Goal: Transaction & Acquisition: Purchase product/service

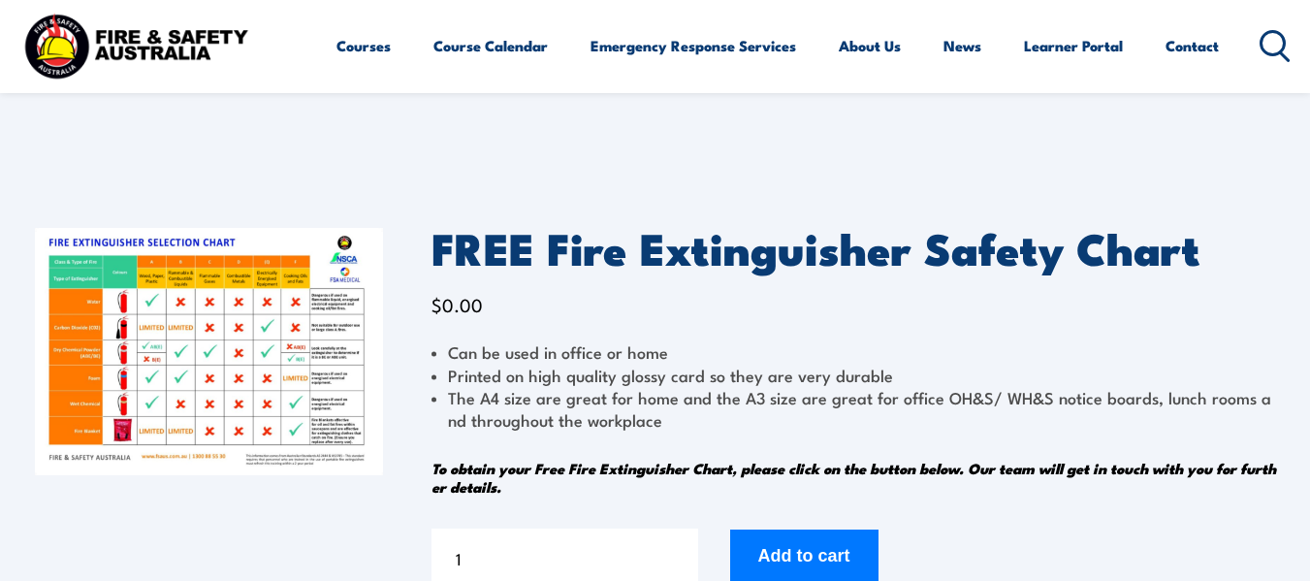
click at [1309, 16] on html "Courses Course Calendar Emergency Response Services Services Overview Emergency…" at bounding box center [655, 290] width 1310 height 581
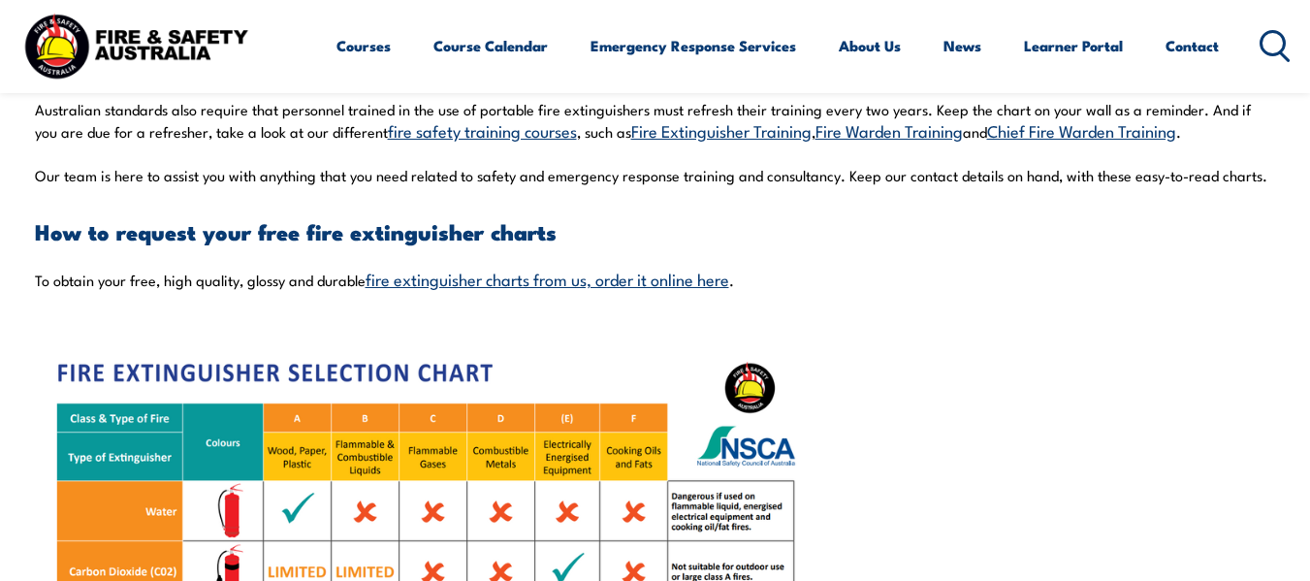
scroll to position [1223, 0]
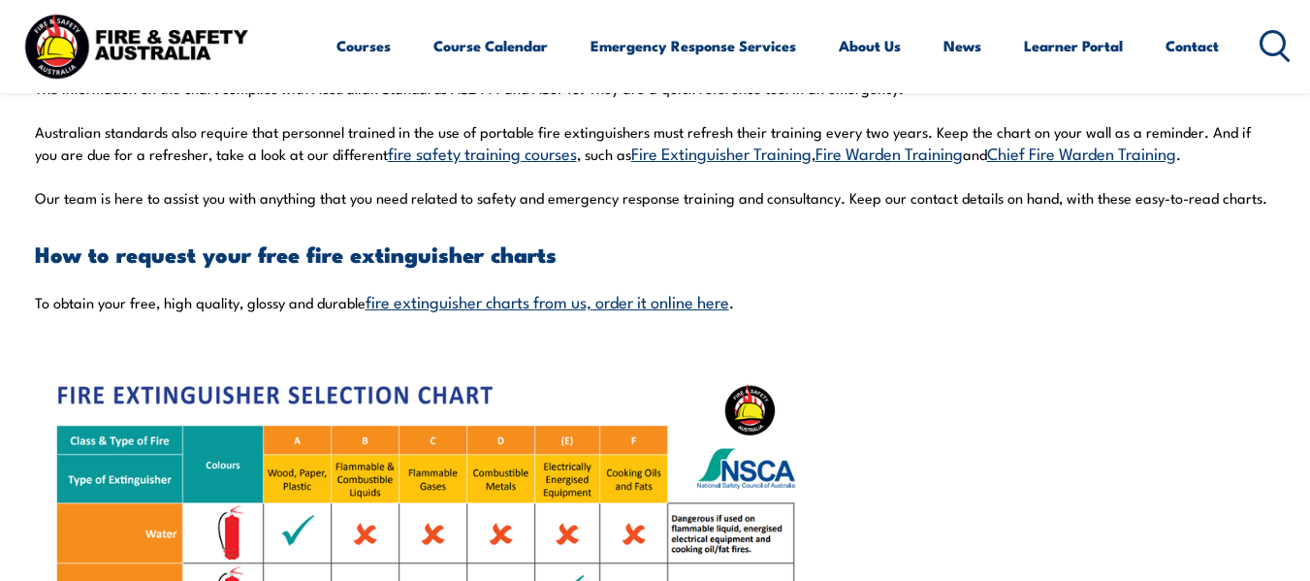
drag, startPoint x: 1322, startPoint y: 62, endPoint x: 1298, endPoint y: 227, distance: 166.6
click at [710, 305] on link "fire extinguisher charts from us, order it online here" at bounding box center [548, 300] width 364 height 23
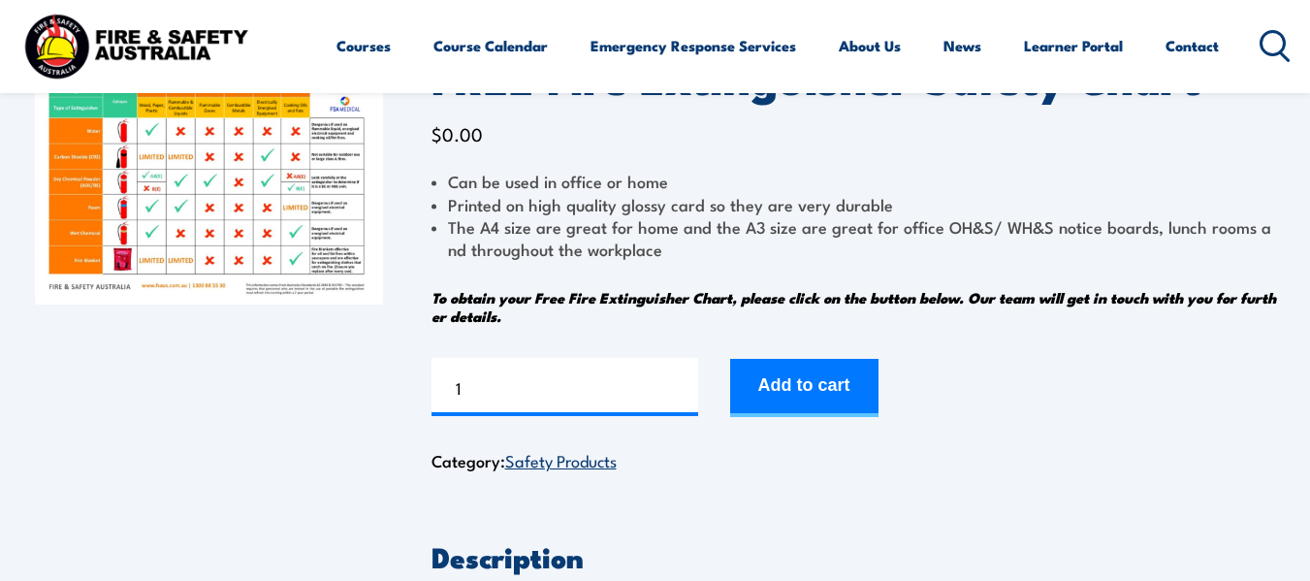
scroll to position [223, 0]
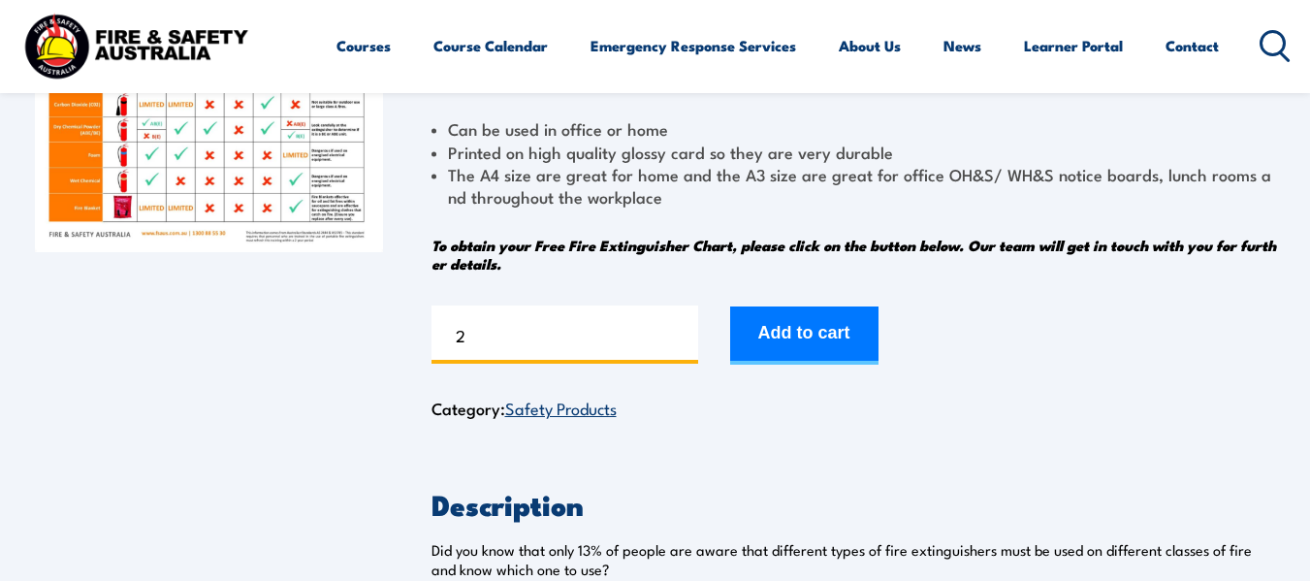
click at [679, 330] on input "2" at bounding box center [565, 334] width 267 height 58
click at [679, 330] on input "3" at bounding box center [565, 334] width 267 height 58
click at [679, 330] on input "4" at bounding box center [565, 334] width 267 height 58
click at [679, 330] on input "5" at bounding box center [565, 334] width 267 height 58
click at [679, 330] on input "6" at bounding box center [565, 334] width 267 height 58
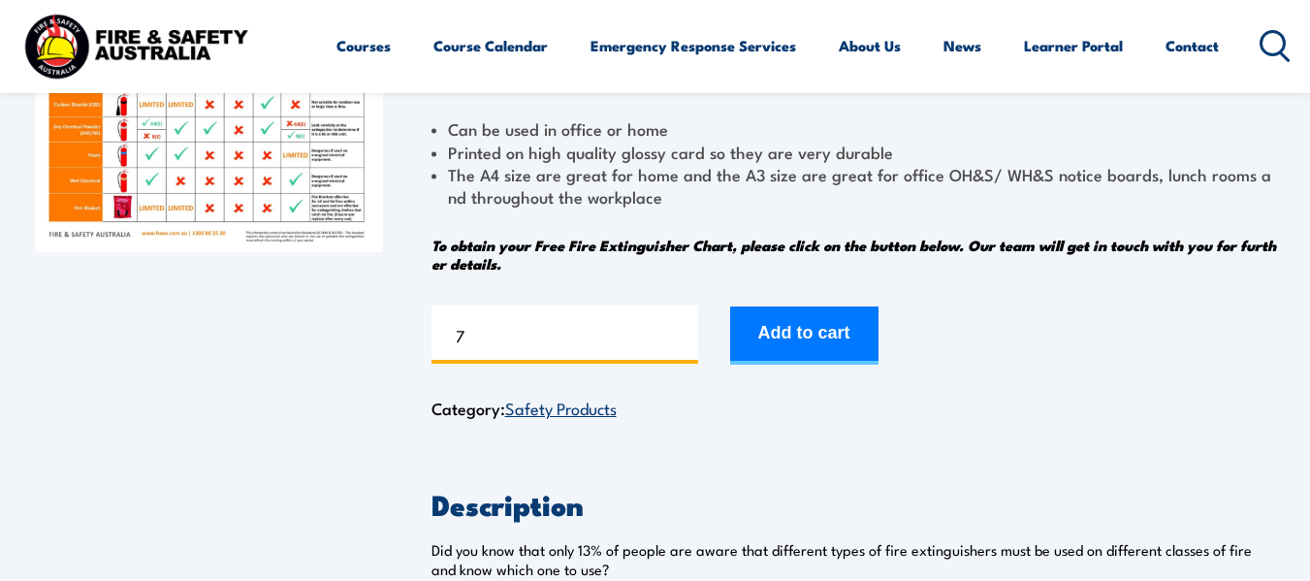
click at [679, 330] on input "7" at bounding box center [565, 334] width 267 height 58
click at [679, 330] on input "8" at bounding box center [565, 334] width 267 height 58
click at [679, 330] on input "9" at bounding box center [565, 334] width 267 height 58
type input "10"
click at [679, 330] on input "10" at bounding box center [565, 334] width 267 height 58
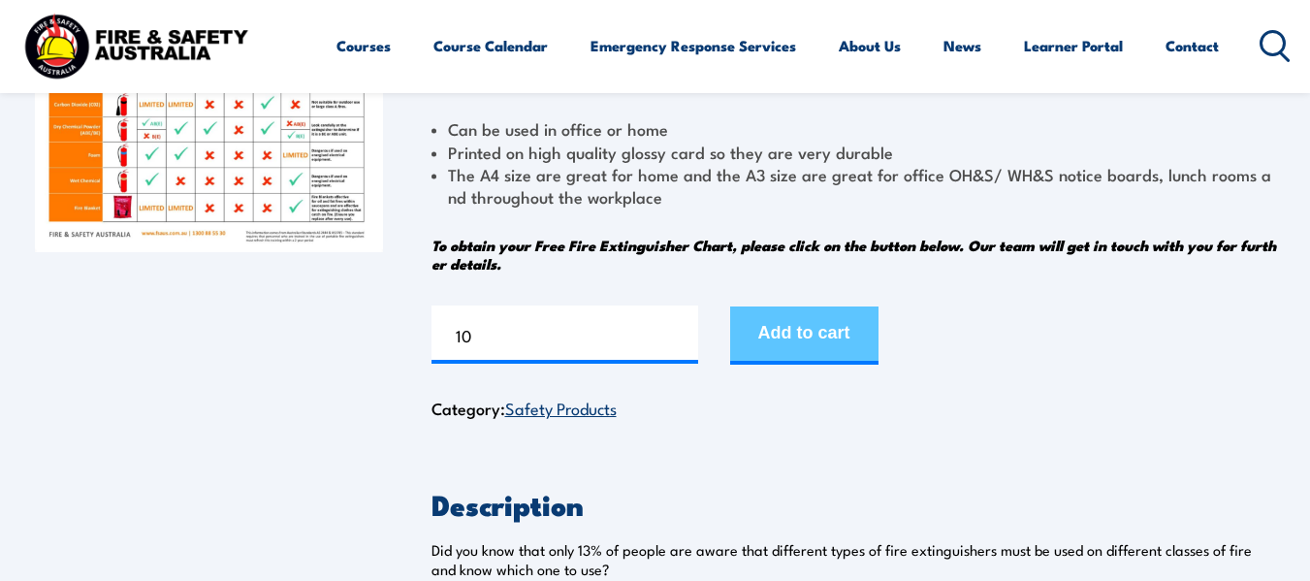
click at [828, 338] on button "Add to cart" at bounding box center [804, 335] width 148 height 58
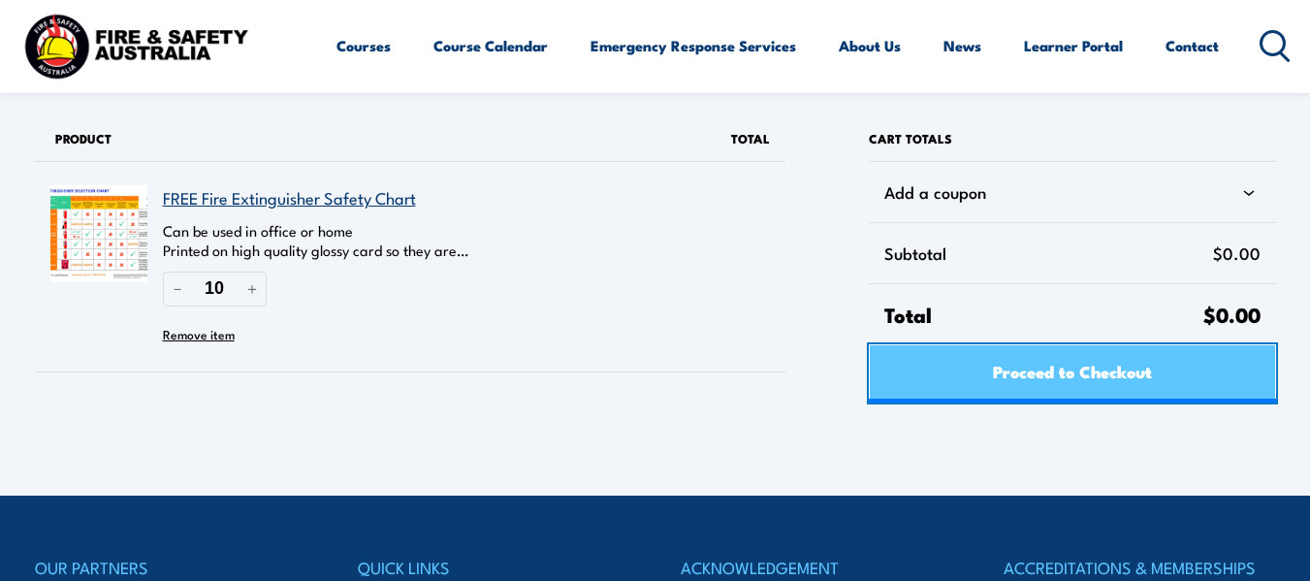
click at [1134, 375] on span "Proceed to Checkout" at bounding box center [1072, 370] width 159 height 51
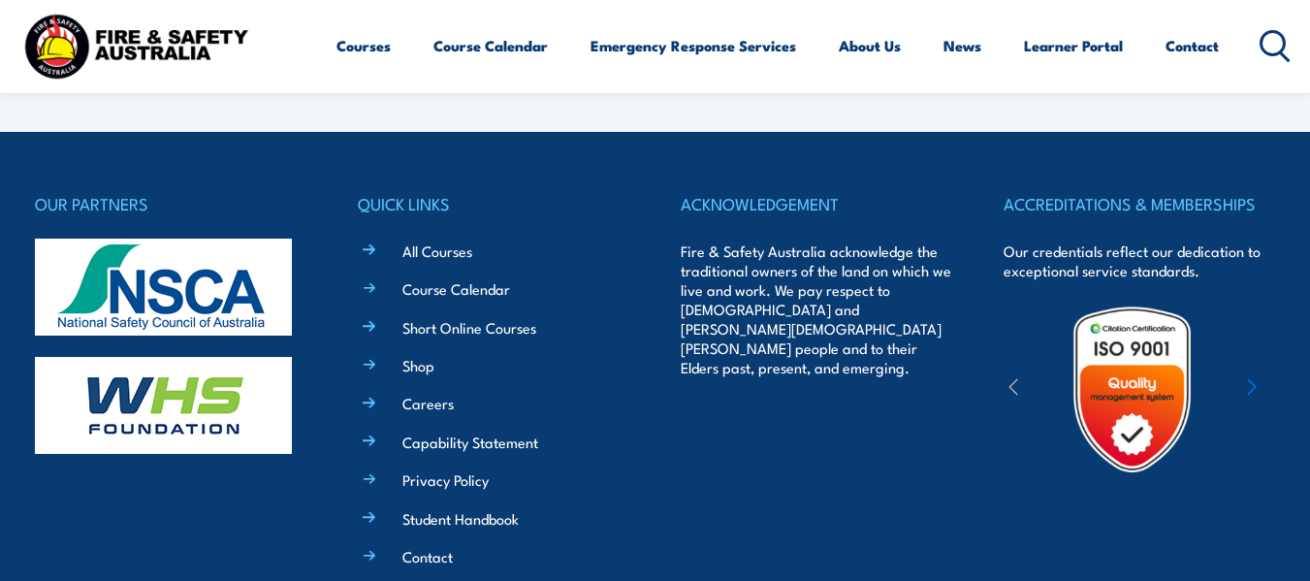
select select "VIC"
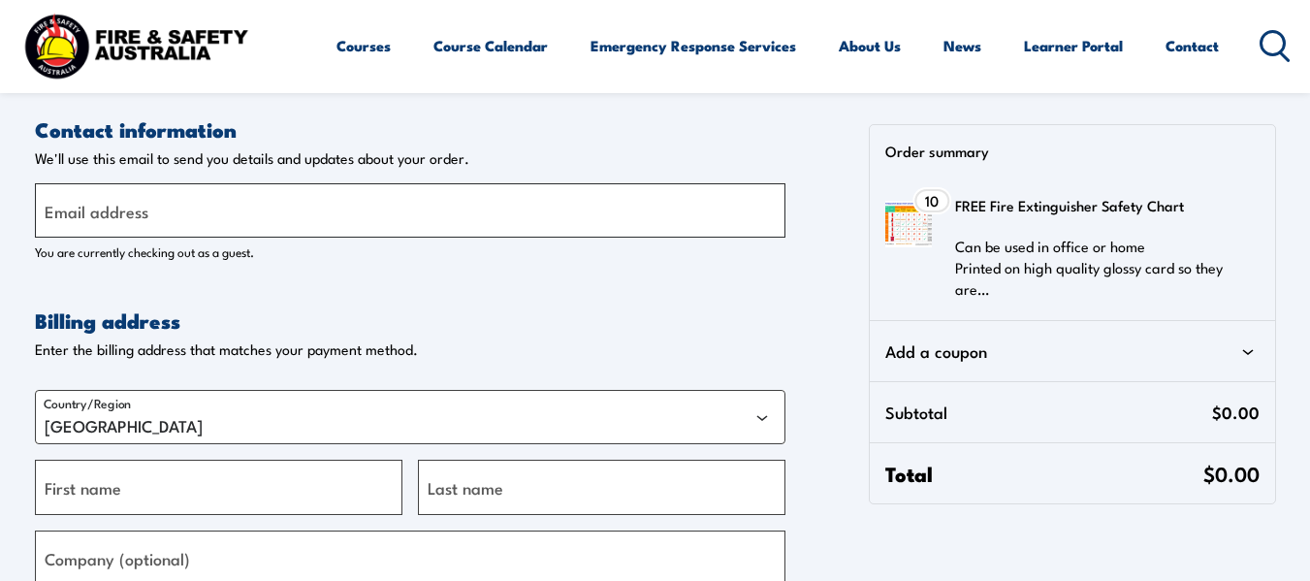
click at [439, 221] on input "Email address" at bounding box center [410, 210] width 751 height 54
type input "[PERSON_NAME][EMAIL_ADDRESS][DOMAIN_NAME]"
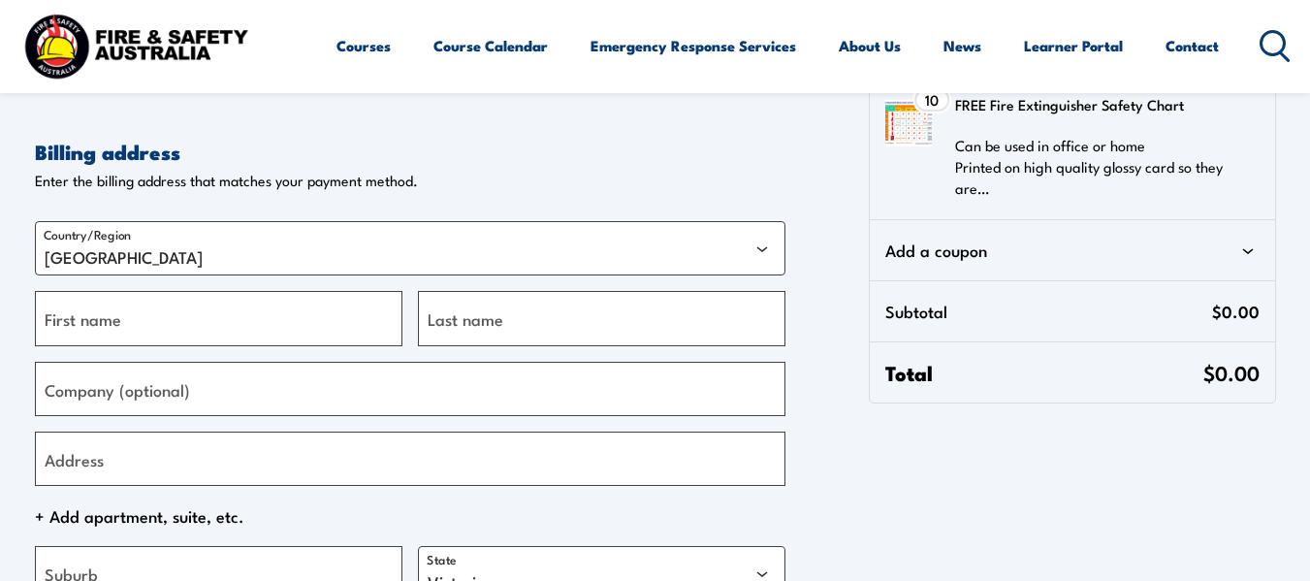
scroll to position [194, 0]
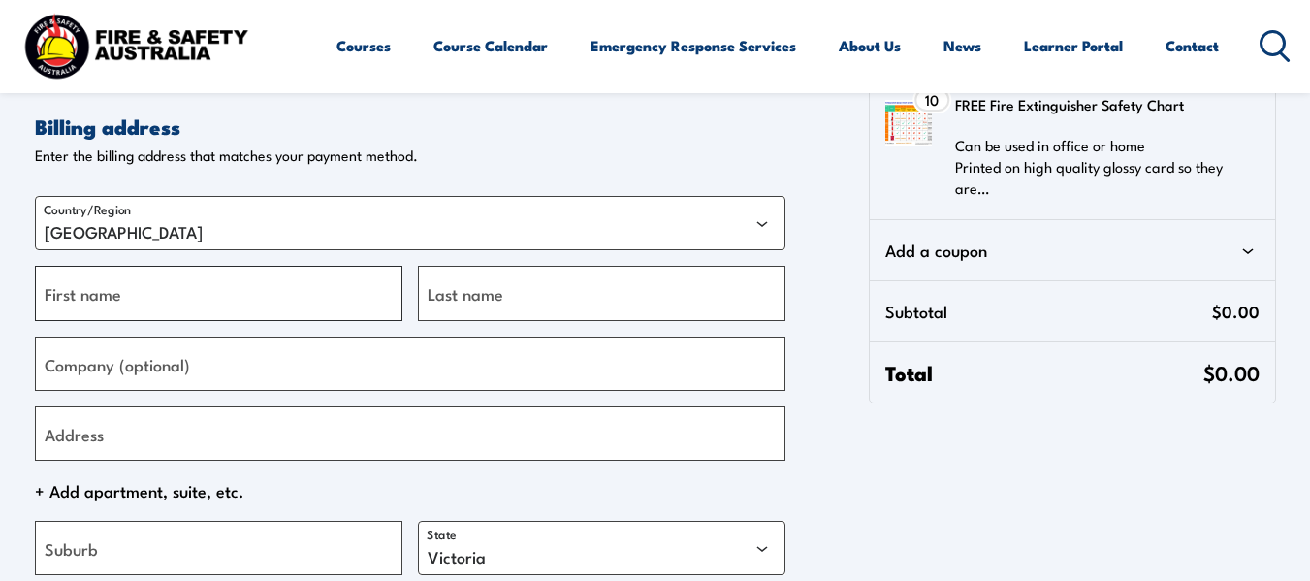
click at [301, 280] on input "First name" at bounding box center [219, 293] width 368 height 54
type input "Ross"
click at [515, 308] on input "Last name" at bounding box center [602, 293] width 368 height 54
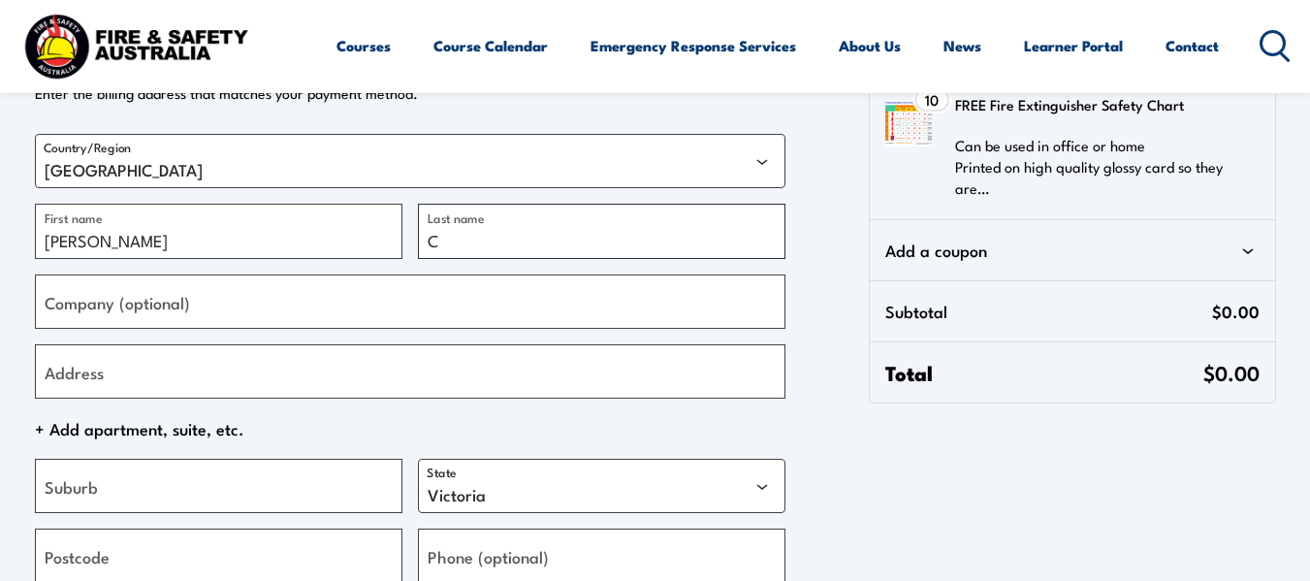
scroll to position [291, 0]
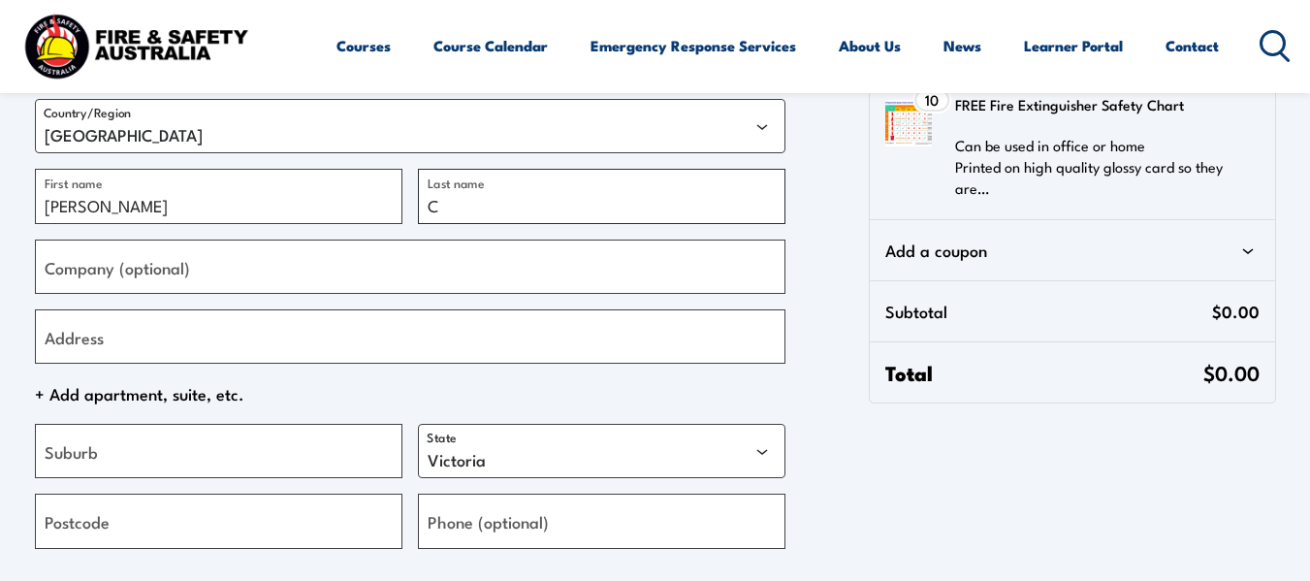
type input "C"
click at [236, 267] on input "Company (optional)" at bounding box center [410, 267] width 751 height 54
type input "Core Powerfoods"
click at [221, 344] on input "Address" at bounding box center [410, 336] width 751 height 54
type input "15 Lipton Drive"
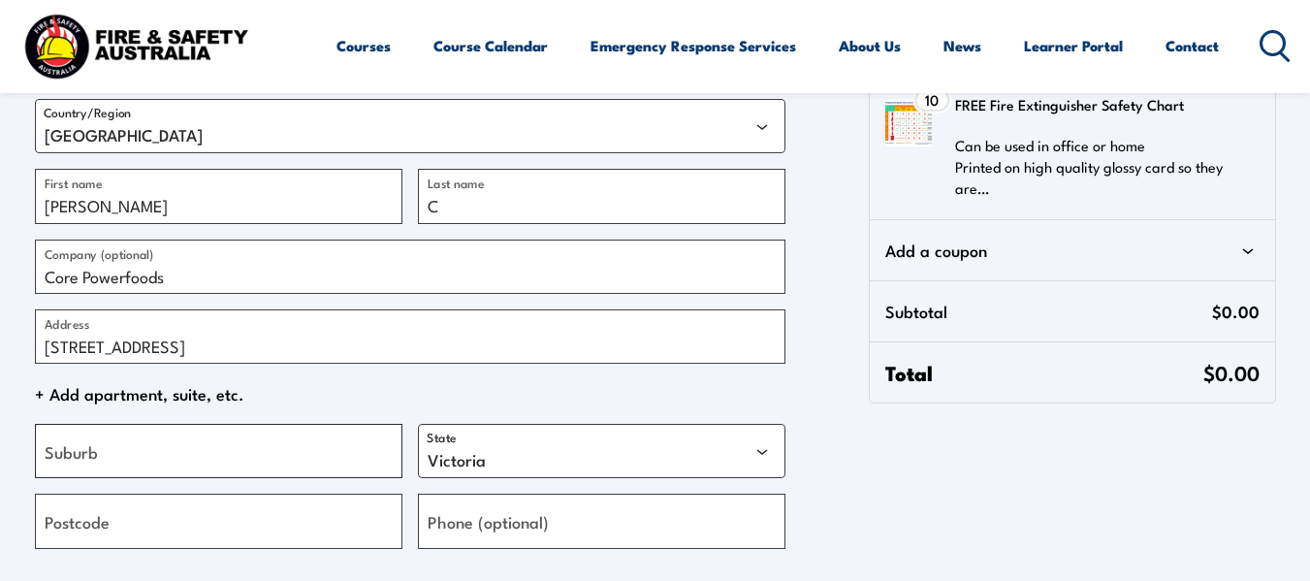
type input "Thomastown"
type input "3074"
click at [693, 383] on span "+ Add apartment, suite, etc." at bounding box center [410, 393] width 751 height 29
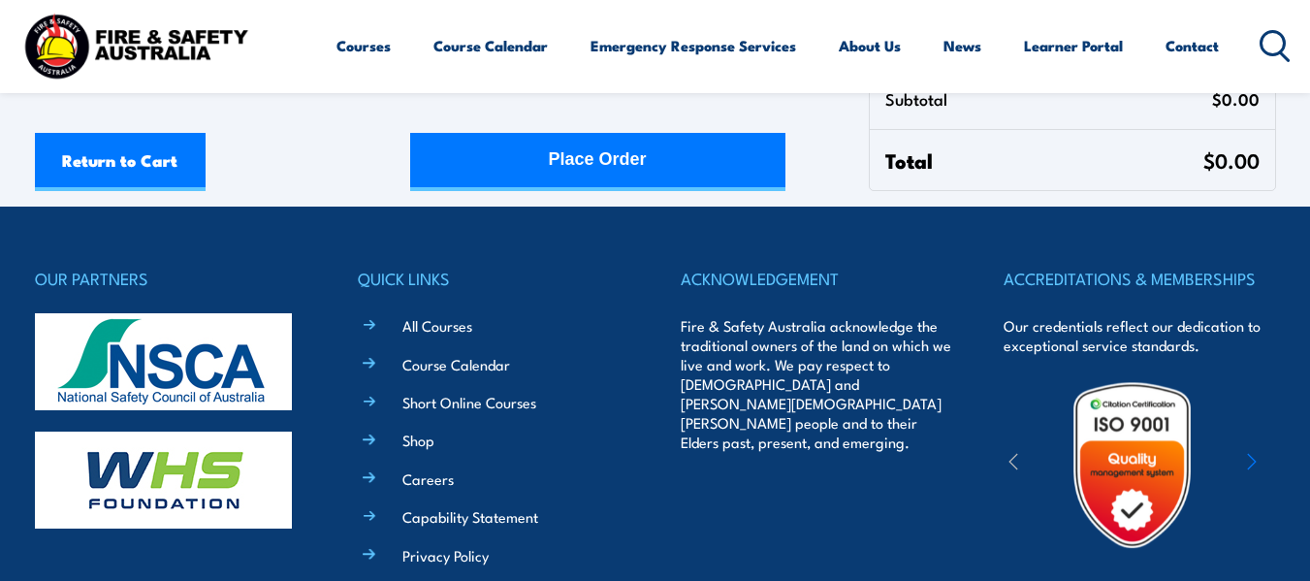
scroll to position [960, 0]
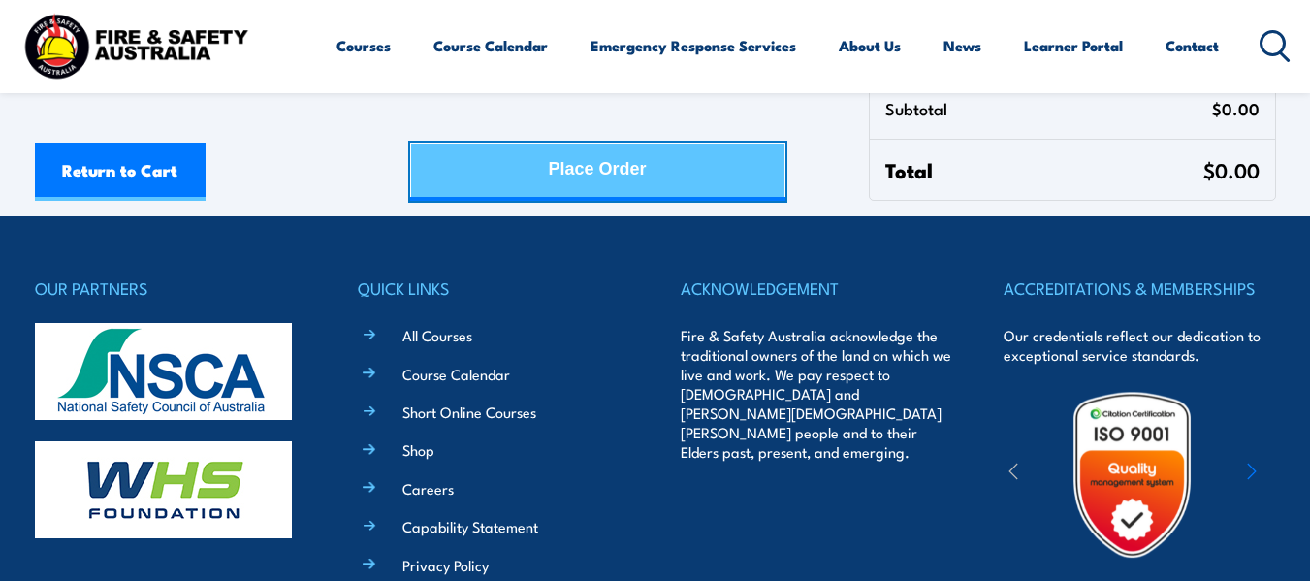
click at [626, 172] on div "Place Order" at bounding box center [598, 169] width 98 height 51
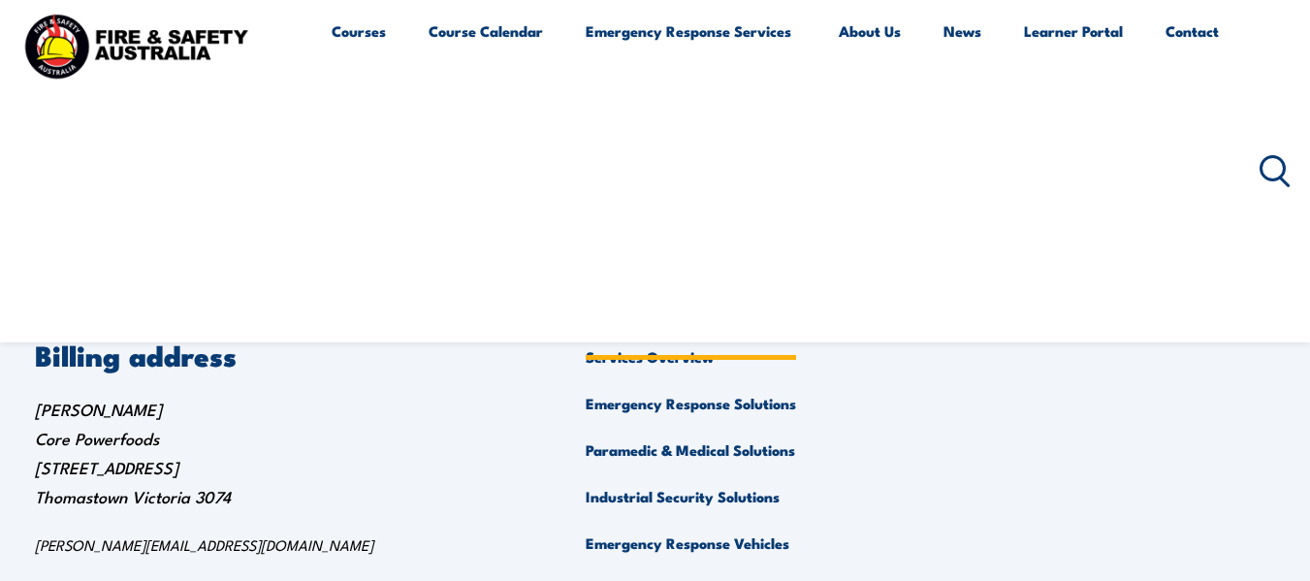
scroll to position [388, 0]
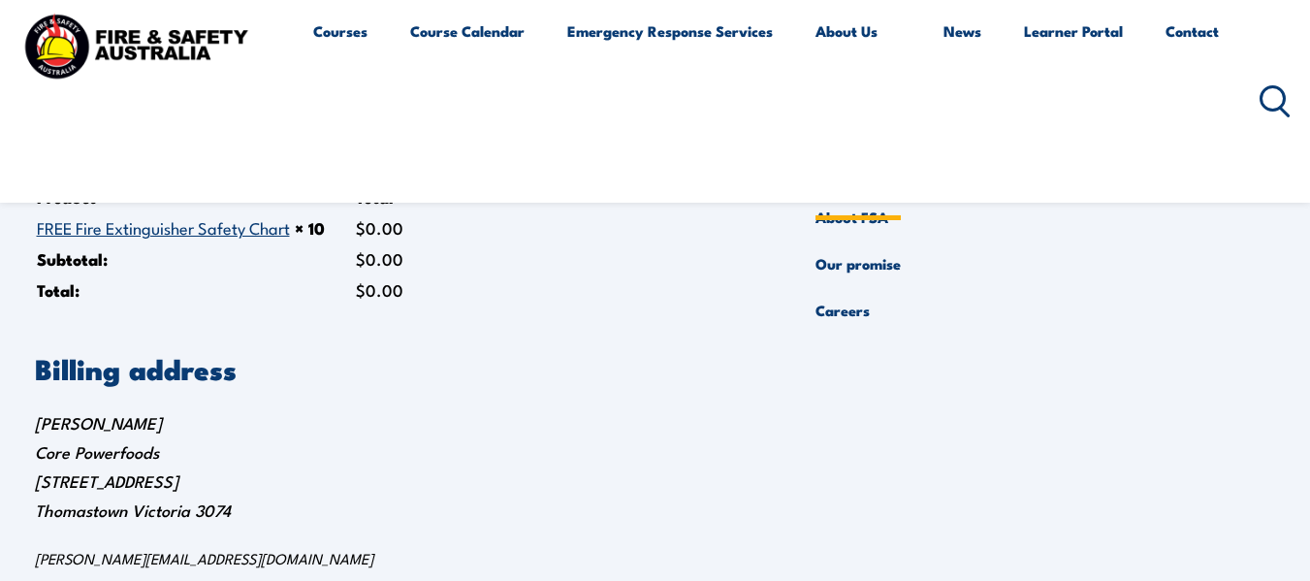
click at [863, 30] on link "About Us" at bounding box center [858, 101] width 85 height 186
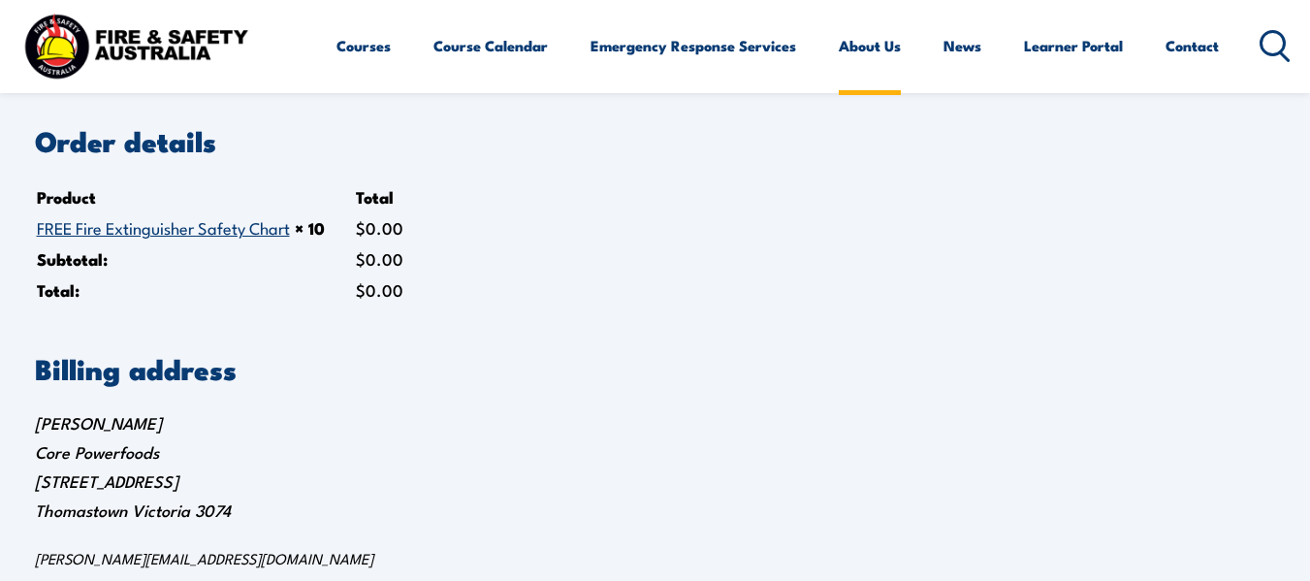
click at [865, 44] on link "About Us" at bounding box center [870, 45] width 62 height 47
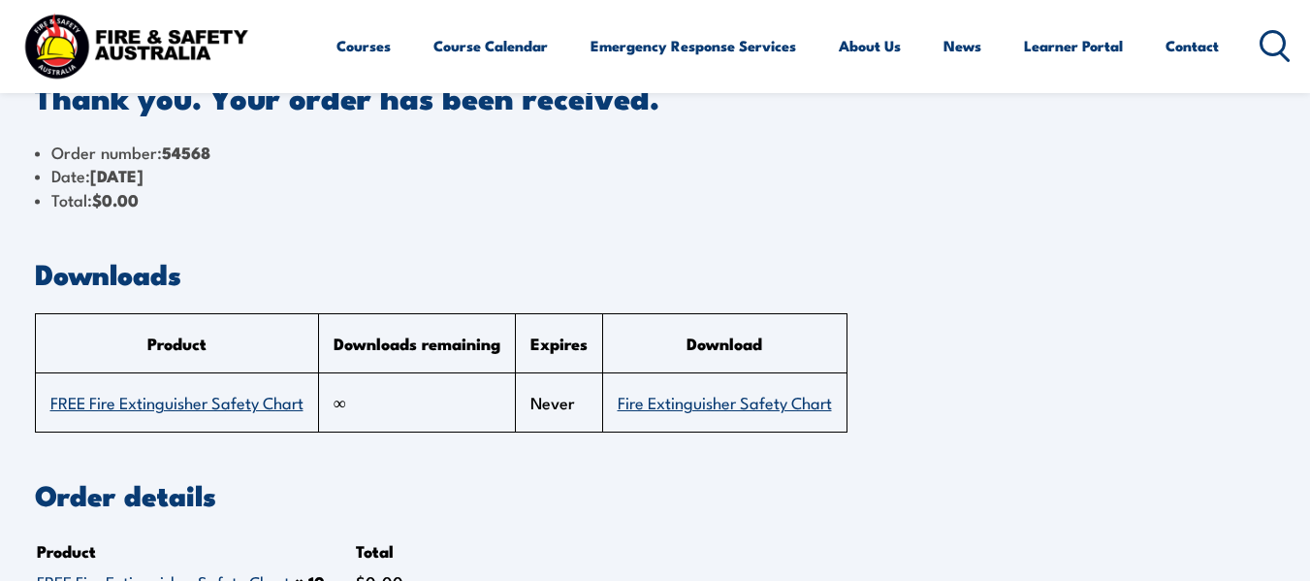
scroll to position [0, 0]
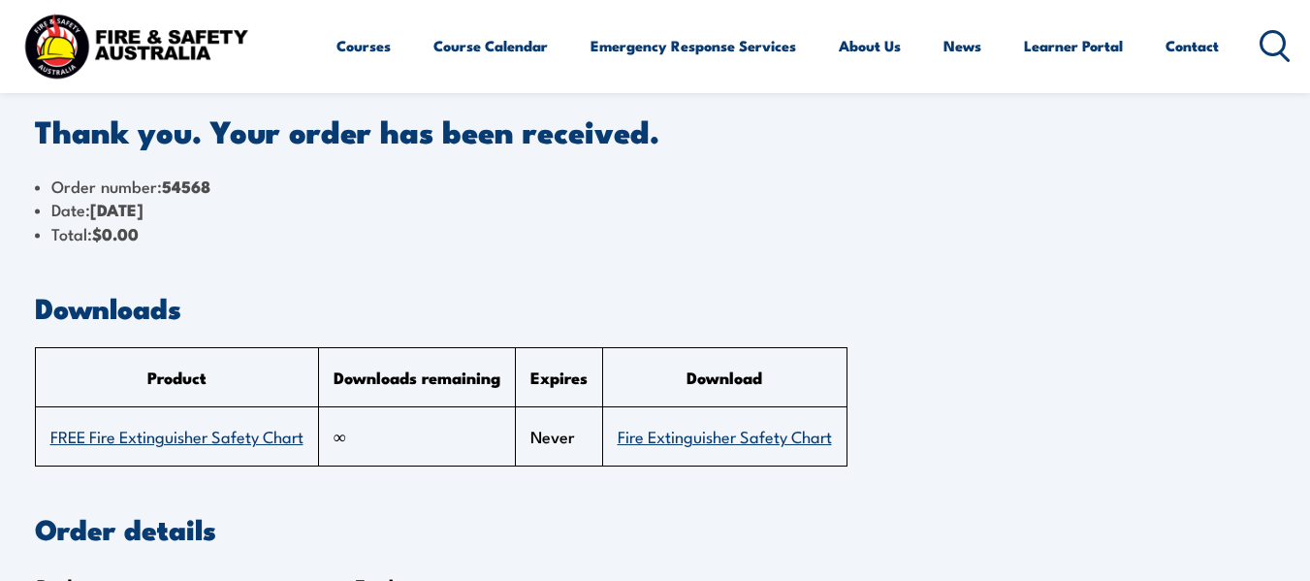
click at [168, 48] on img at bounding box center [135, 46] width 233 height 77
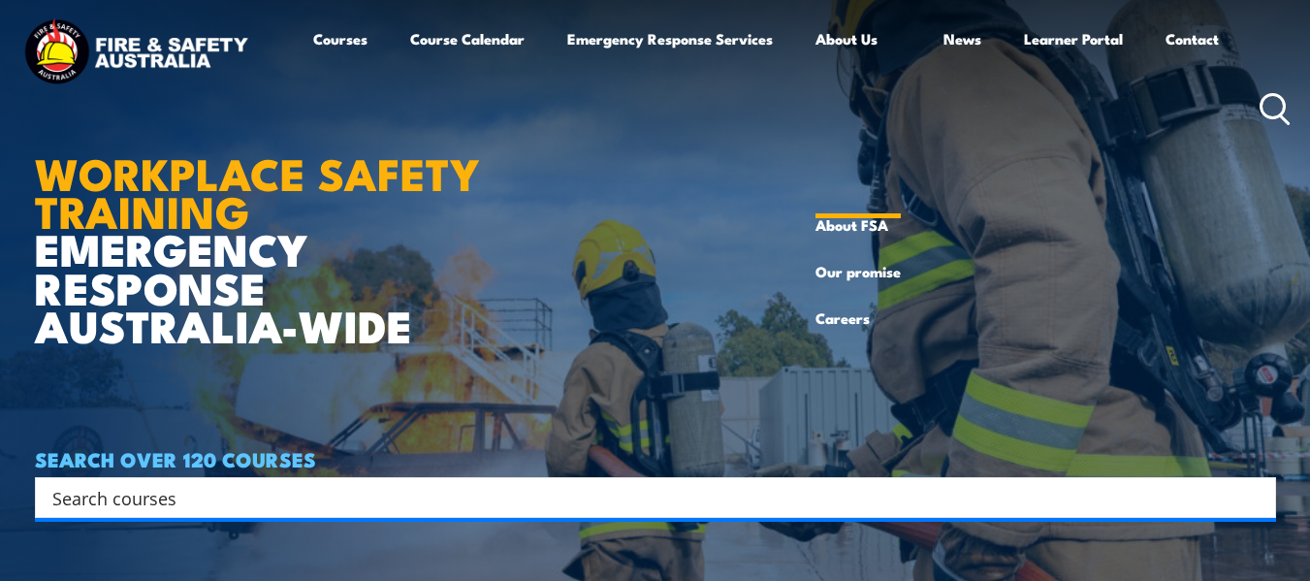
click at [857, 39] on link "About Us" at bounding box center [858, 109] width 85 height 186
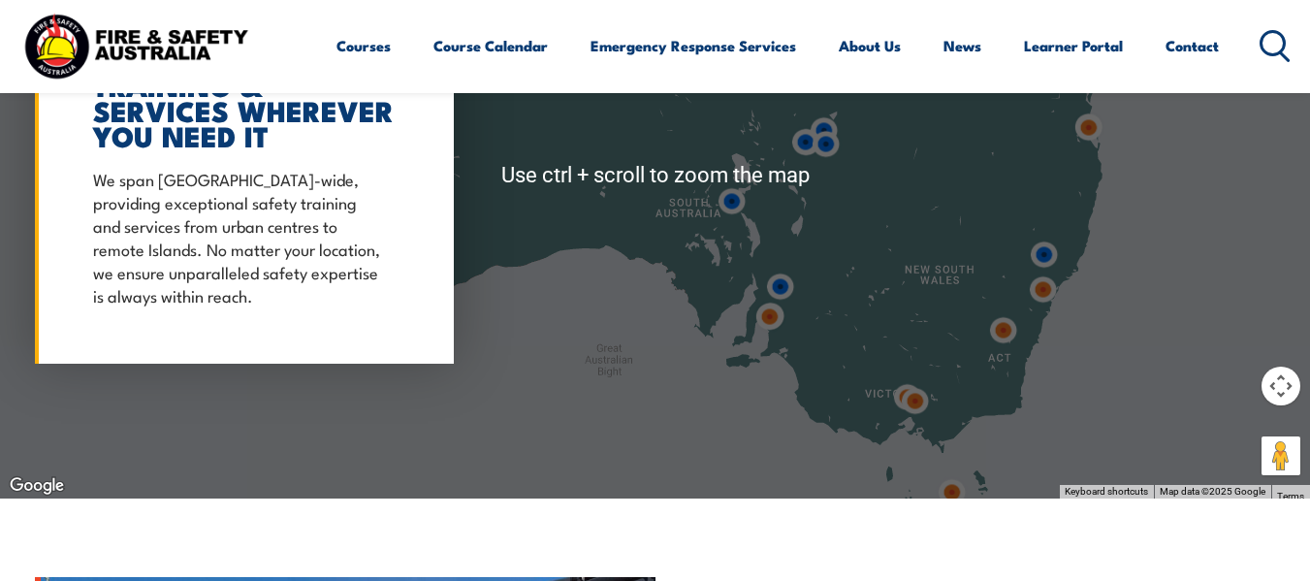
scroll to position [1565, 0]
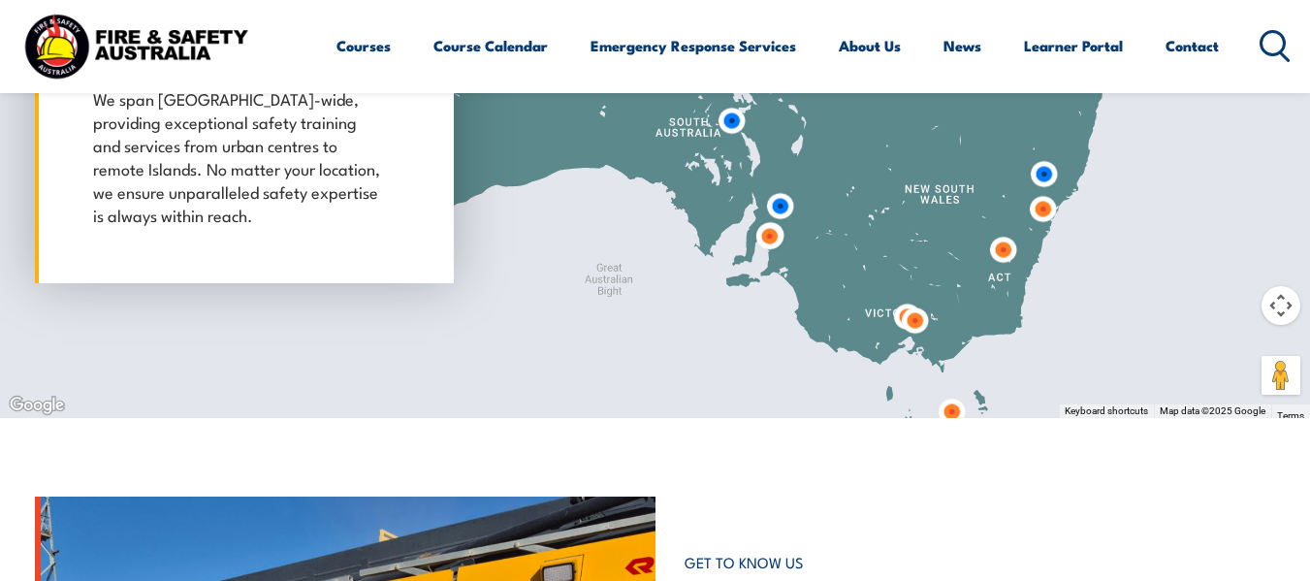
click at [1276, 311] on button "Map camera controls" at bounding box center [1281, 305] width 39 height 39
click at [1235, 265] on button "Zoom in" at bounding box center [1232, 257] width 39 height 39
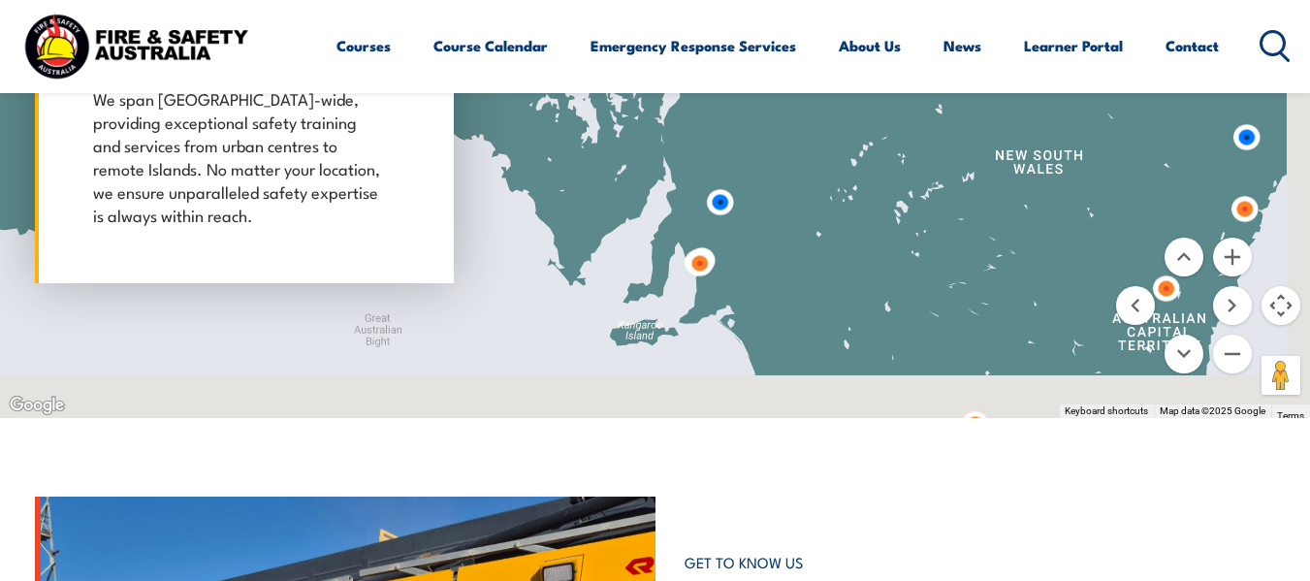
drag, startPoint x: 1034, startPoint y: 324, endPoint x: 762, endPoint y: 147, distance: 323.9
click at [777, 157] on div at bounding box center [655, 95] width 1310 height 646
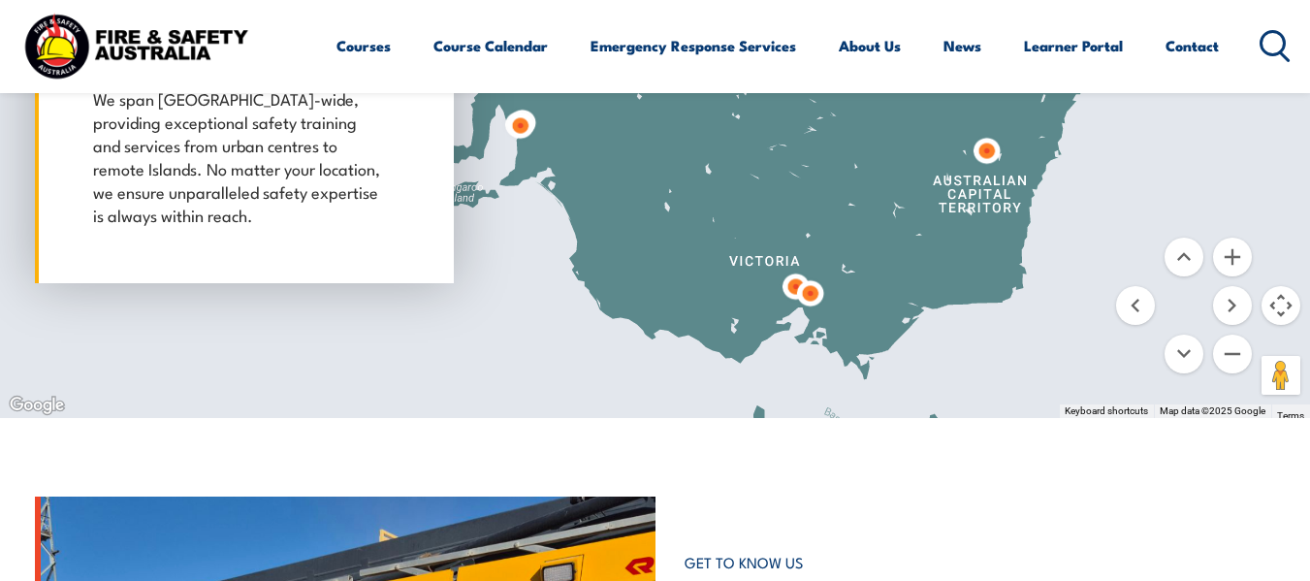
drag, startPoint x: 834, startPoint y: 321, endPoint x: 824, endPoint y: 285, distance: 37.2
click at [824, 285] on img at bounding box center [810, 293] width 36 height 36
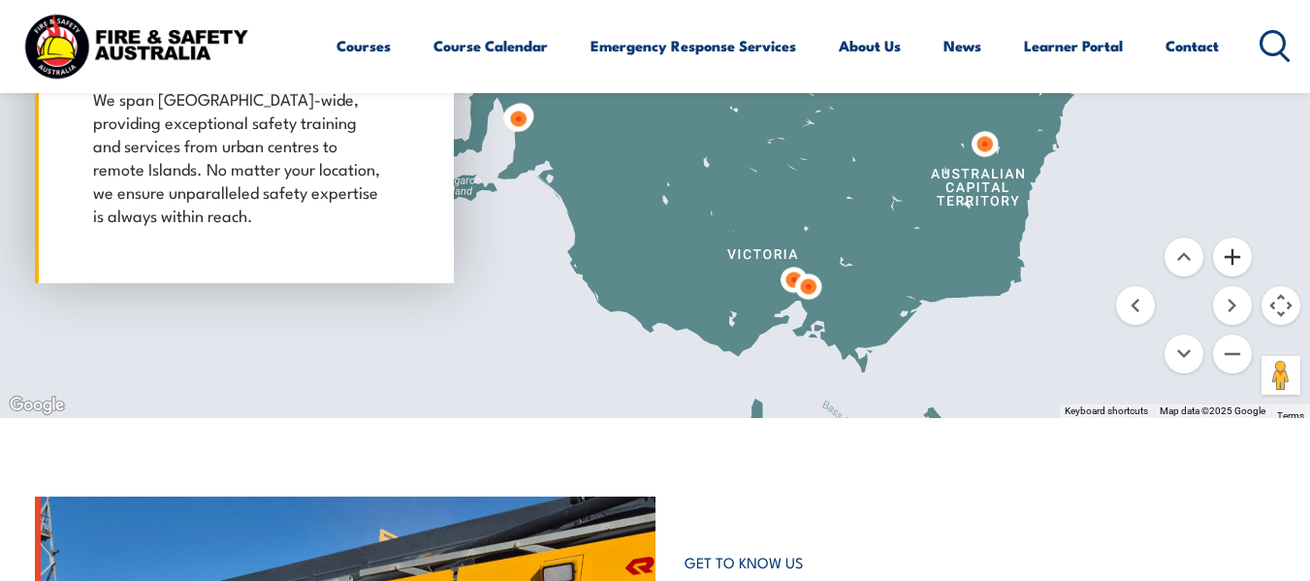
click at [1238, 262] on button "Zoom in" at bounding box center [1232, 257] width 39 height 39
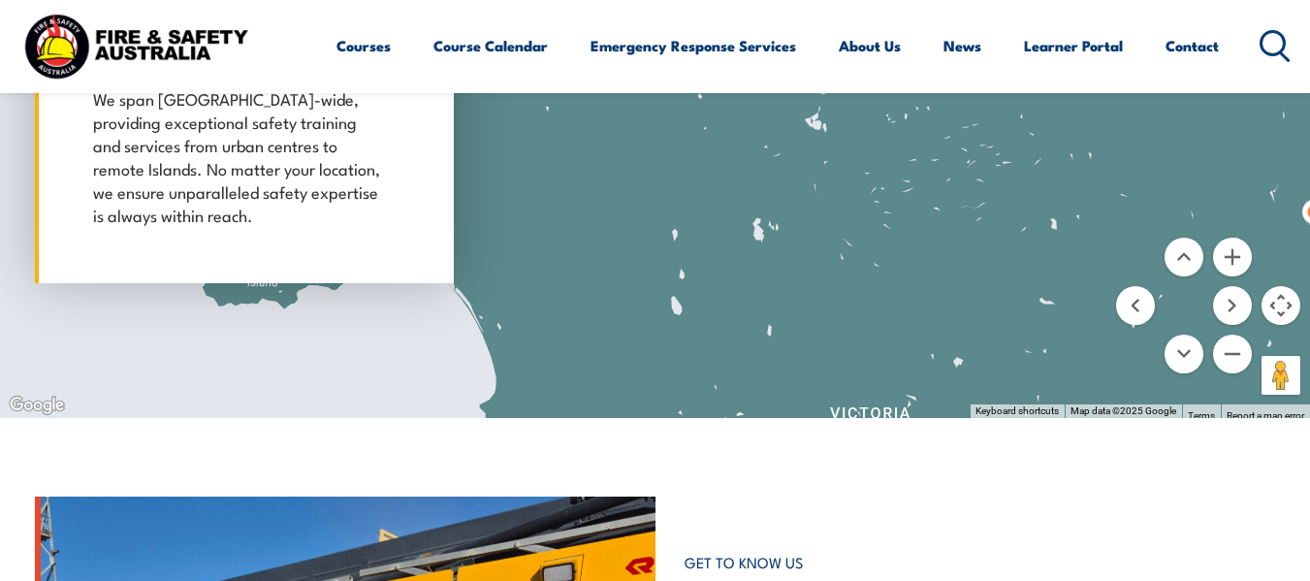
click at [846, 163] on div at bounding box center [655, 95] width 1310 height 646
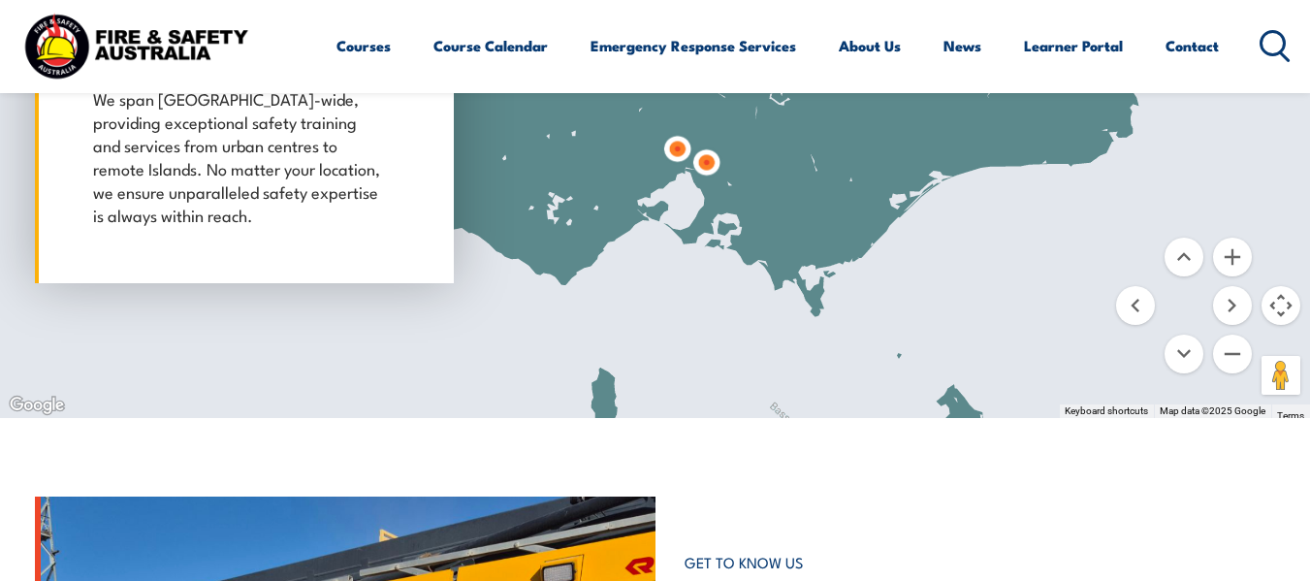
drag, startPoint x: 825, startPoint y: 165, endPoint x: 850, endPoint y: 257, distance: 95.3
click at [848, 248] on div at bounding box center [655, 95] width 1310 height 646
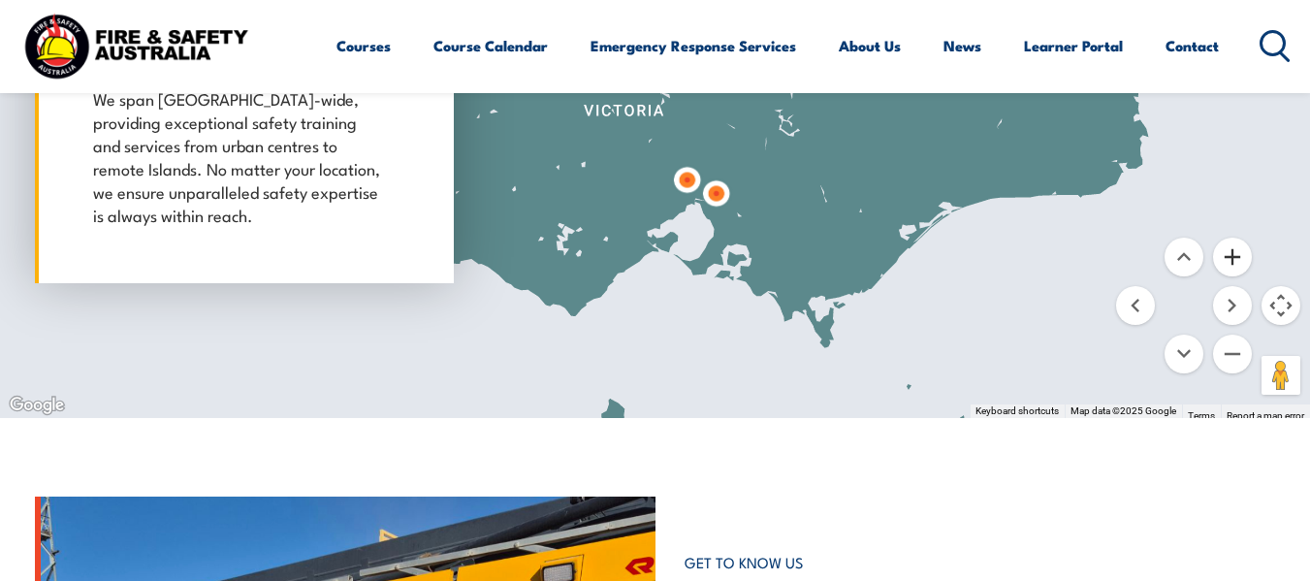
click at [1230, 254] on button "Zoom in" at bounding box center [1232, 257] width 39 height 39
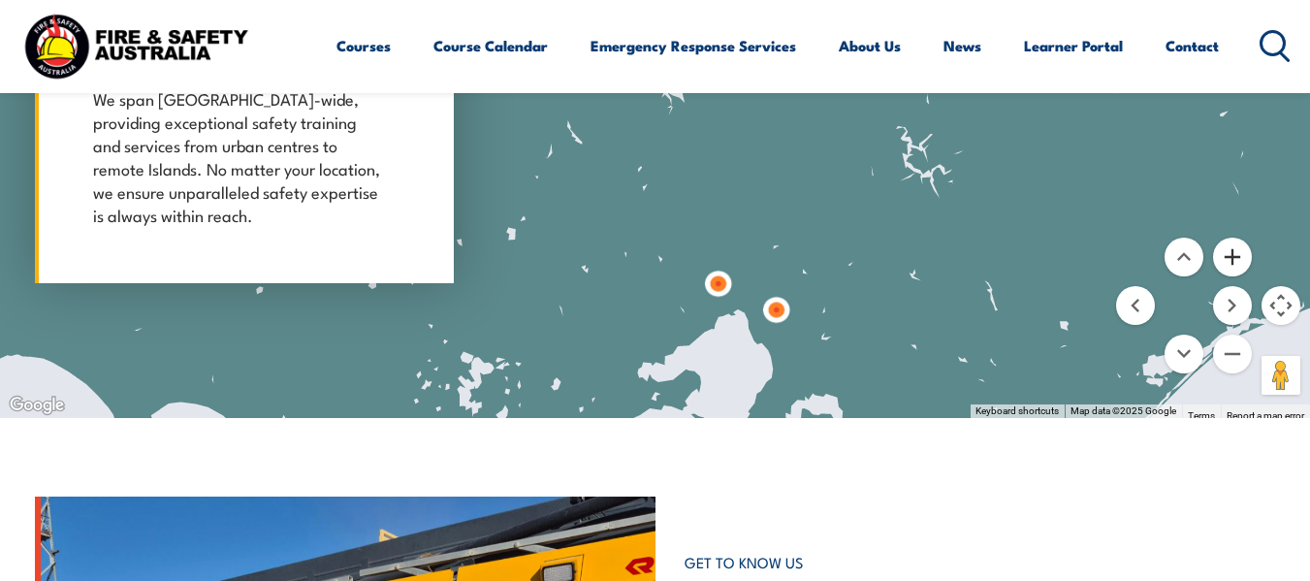
click at [1239, 256] on button "Zoom in" at bounding box center [1232, 257] width 39 height 39
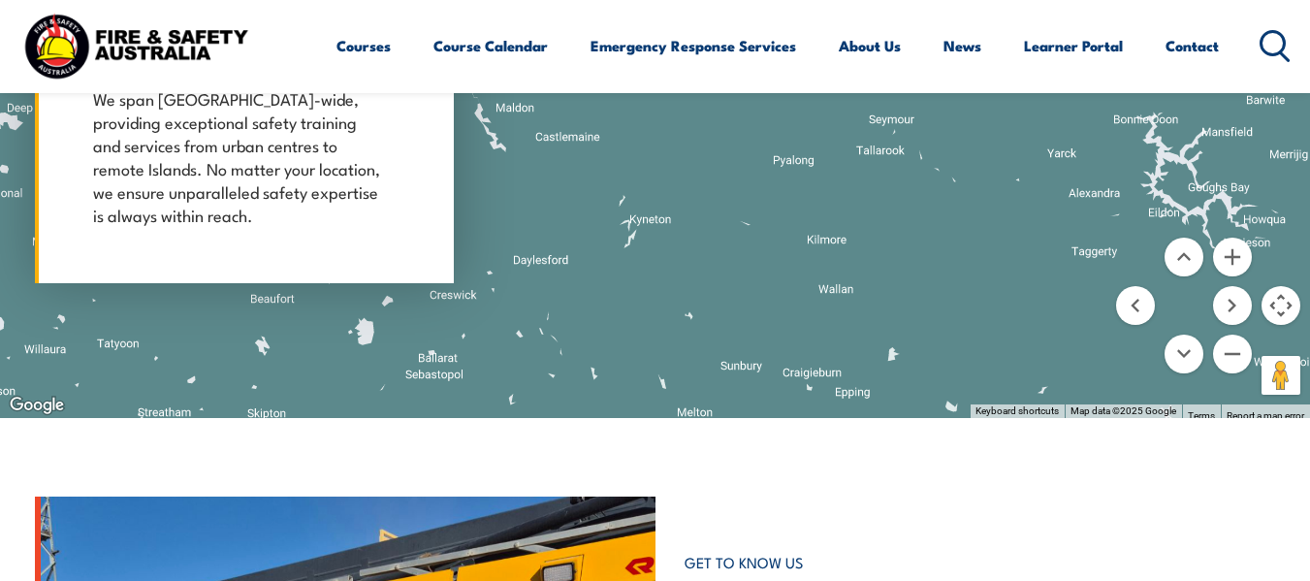
drag, startPoint x: 884, startPoint y: 335, endPoint x: 856, endPoint y: 155, distance: 181.6
click at [856, 157] on div at bounding box center [655, 95] width 1310 height 646
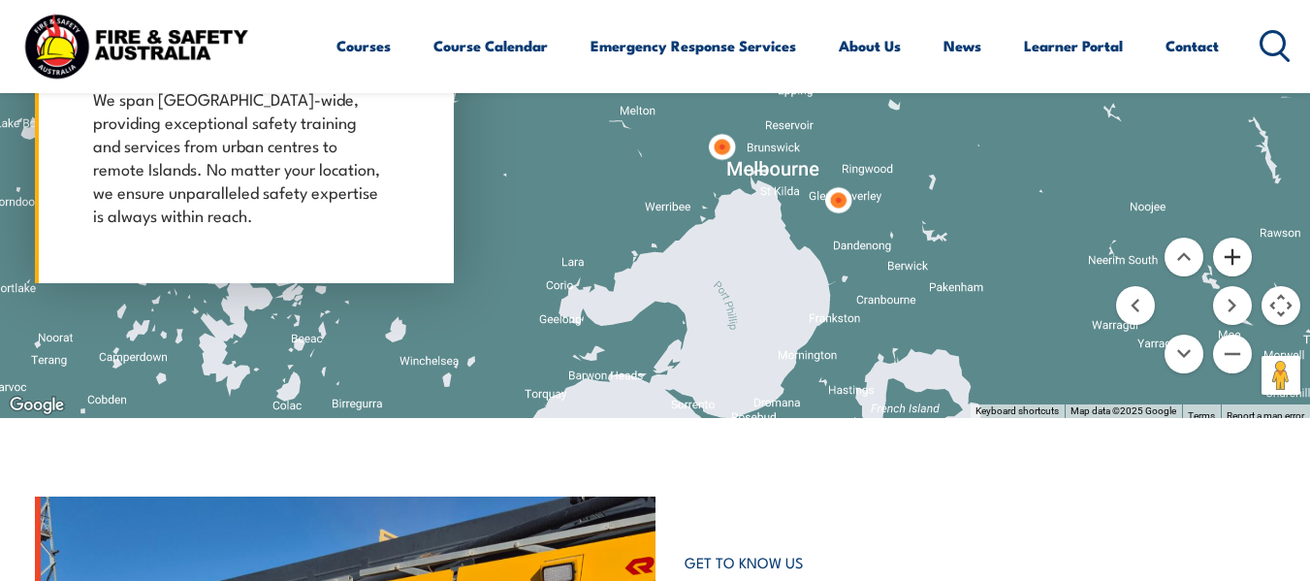
click at [1241, 266] on button "Zoom in" at bounding box center [1232, 257] width 39 height 39
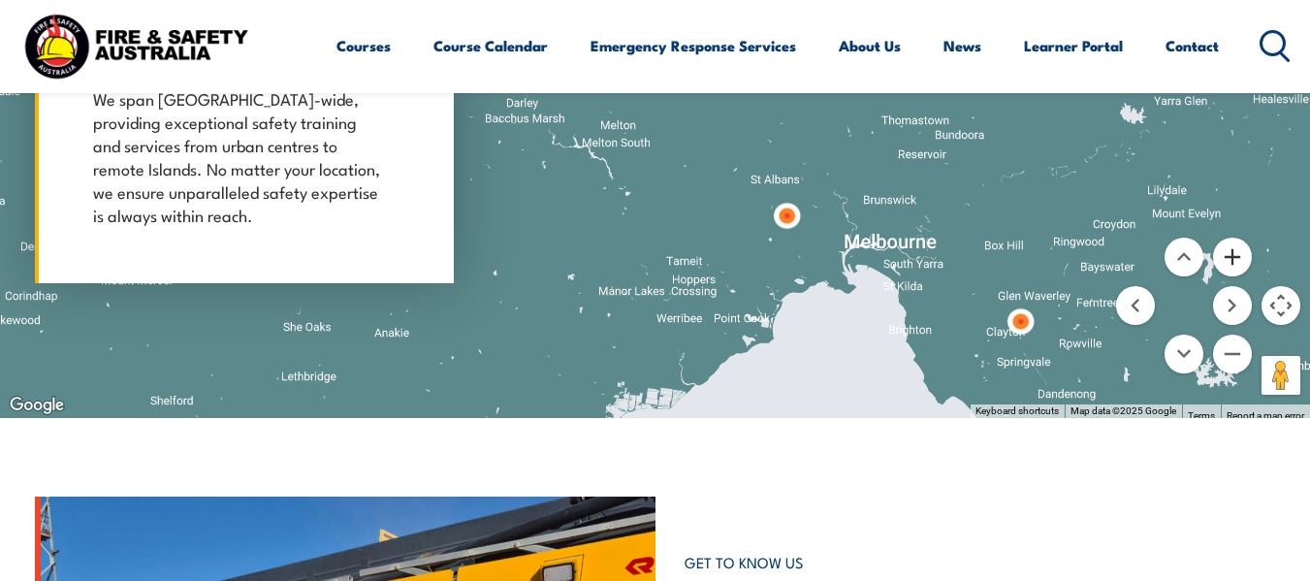
click at [1241, 266] on button "Zoom in" at bounding box center [1232, 257] width 39 height 39
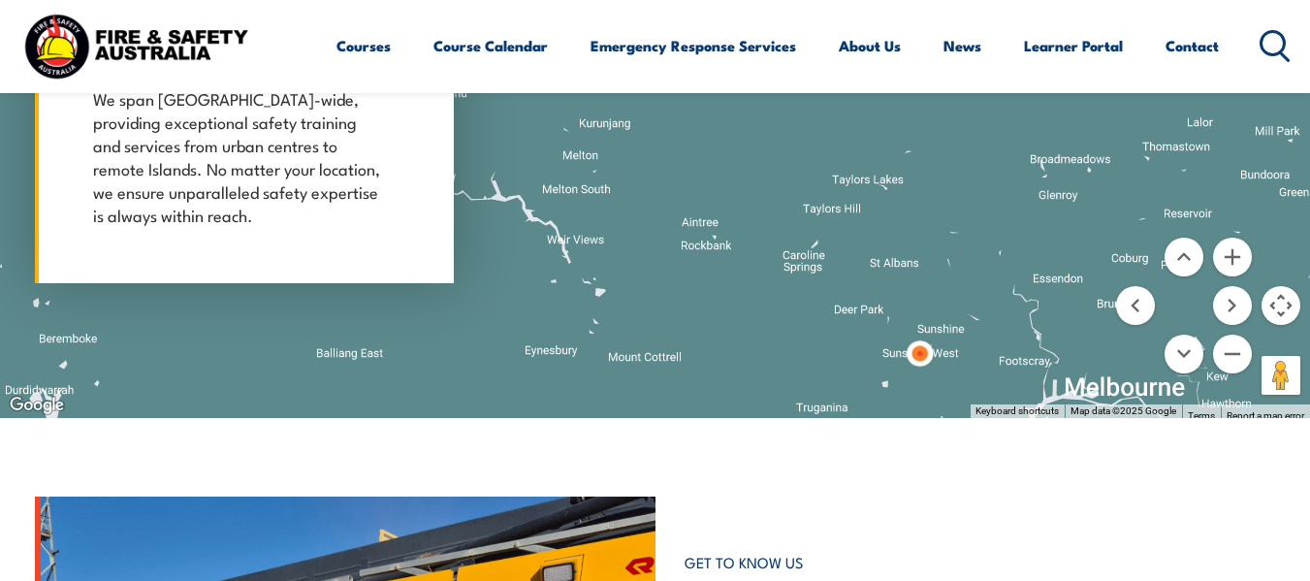
drag, startPoint x: 818, startPoint y: 282, endPoint x: 684, endPoint y: 224, distance: 146.8
click at [694, 227] on div at bounding box center [655, 95] width 1310 height 646
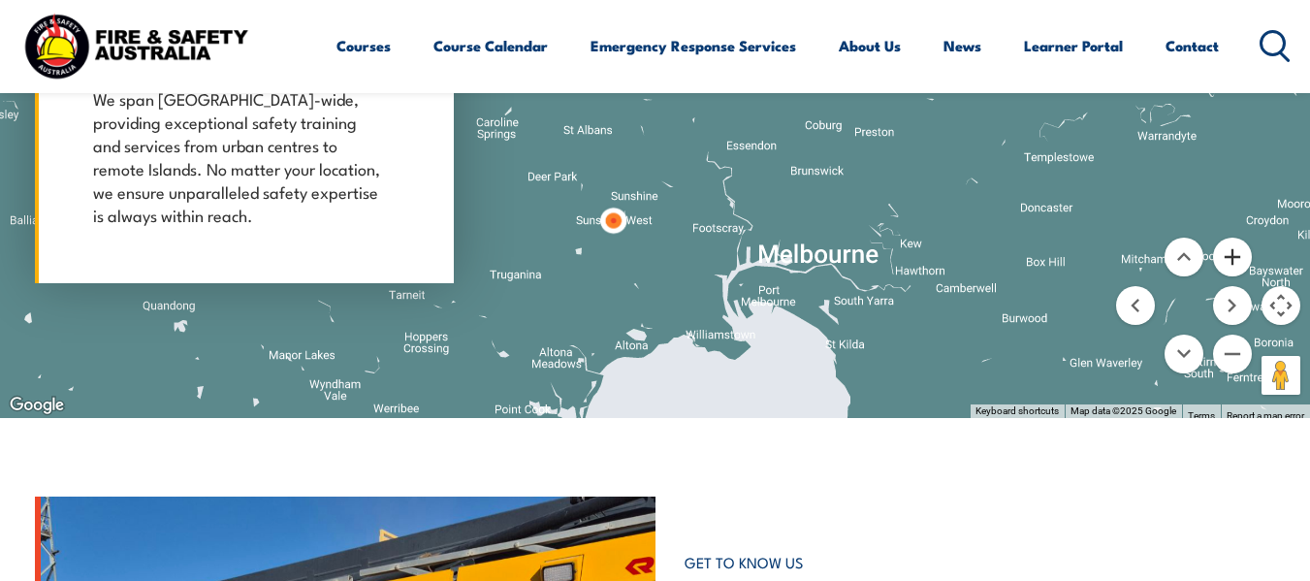
click at [1236, 255] on button "Zoom in" at bounding box center [1232, 257] width 39 height 39
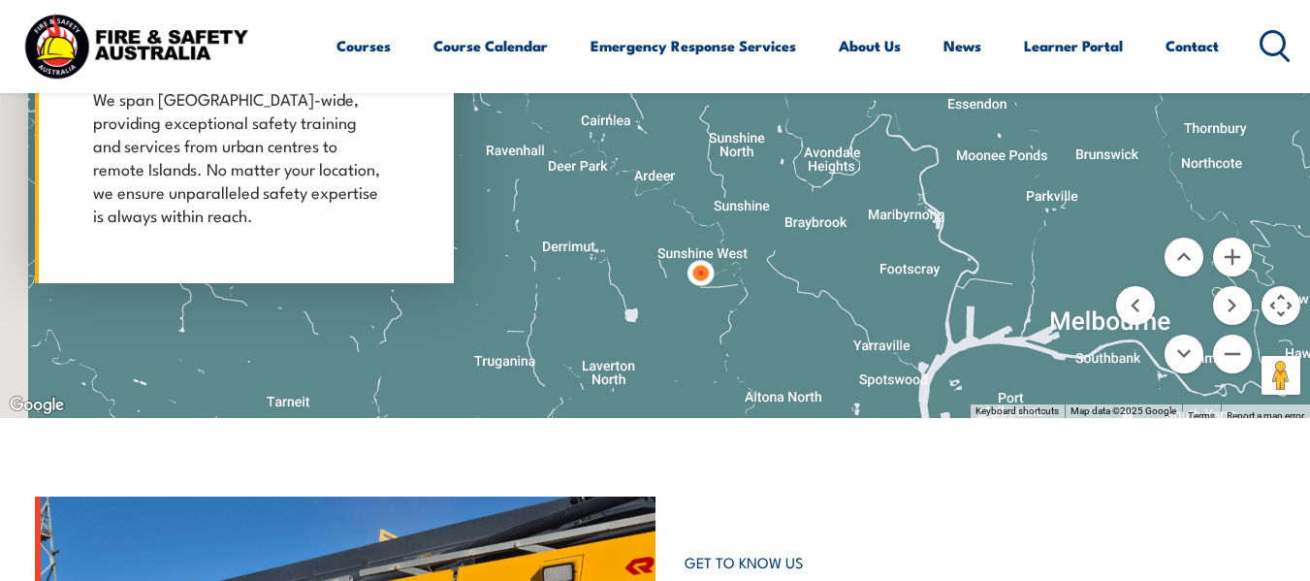
drag, startPoint x: 685, startPoint y: 317, endPoint x: 817, endPoint y: 220, distance: 163.7
click at [816, 221] on div at bounding box center [655, 95] width 1310 height 646
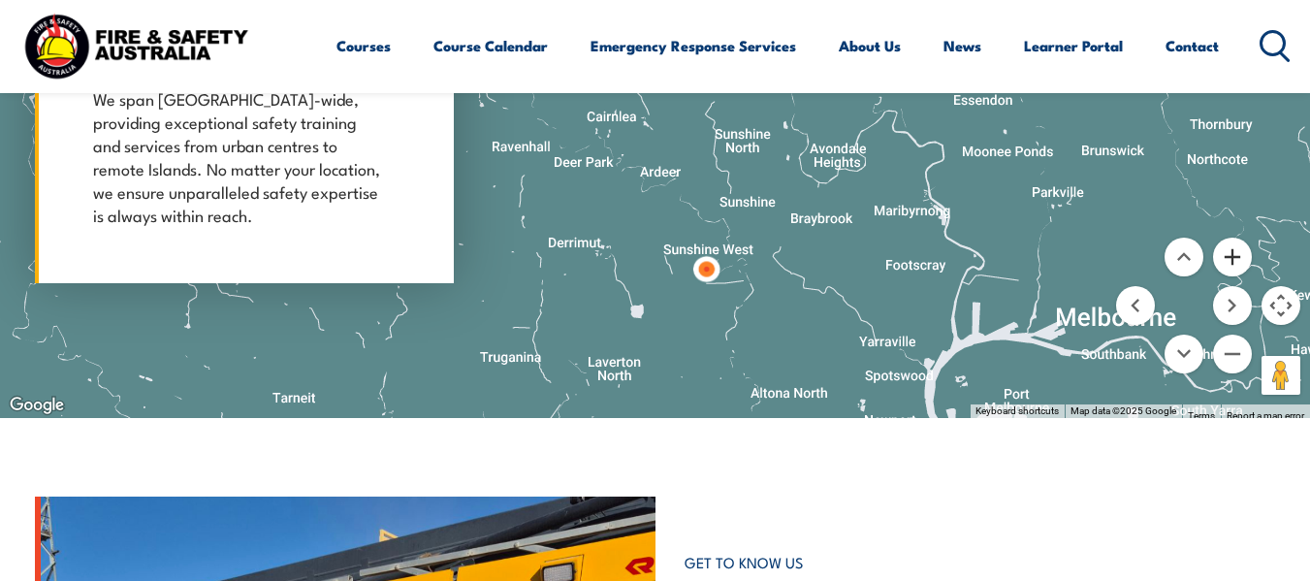
click at [1236, 263] on button "Zoom in" at bounding box center [1232, 257] width 39 height 39
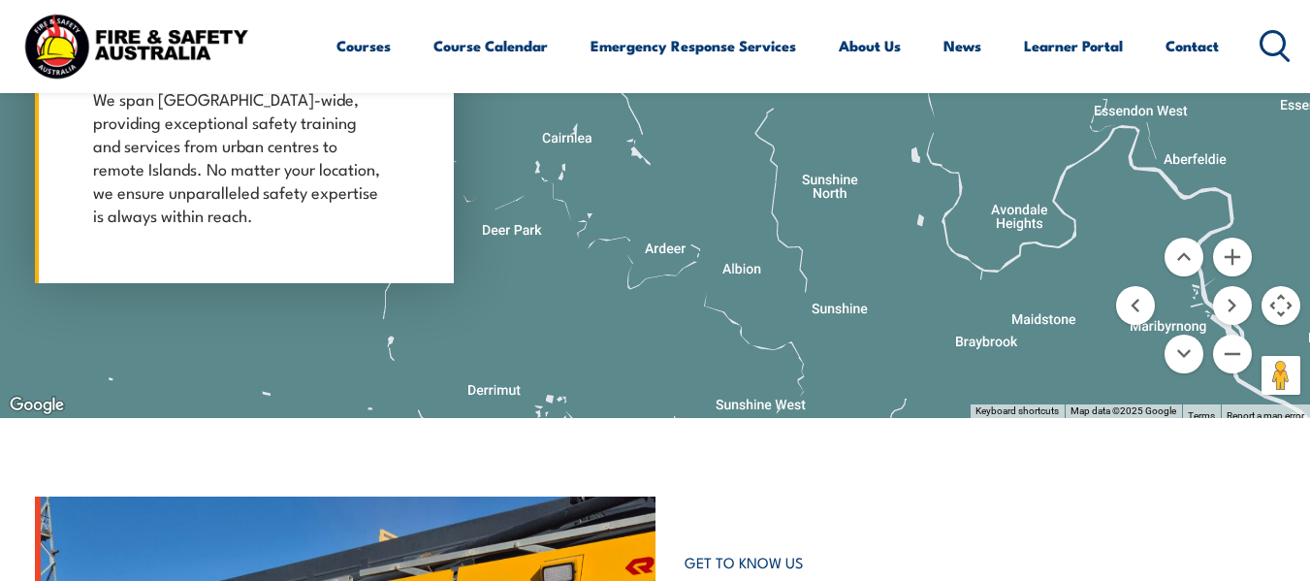
drag, startPoint x: 822, startPoint y: 315, endPoint x: 812, endPoint y: 173, distance: 143.0
click at [814, 177] on div at bounding box center [655, 95] width 1310 height 646
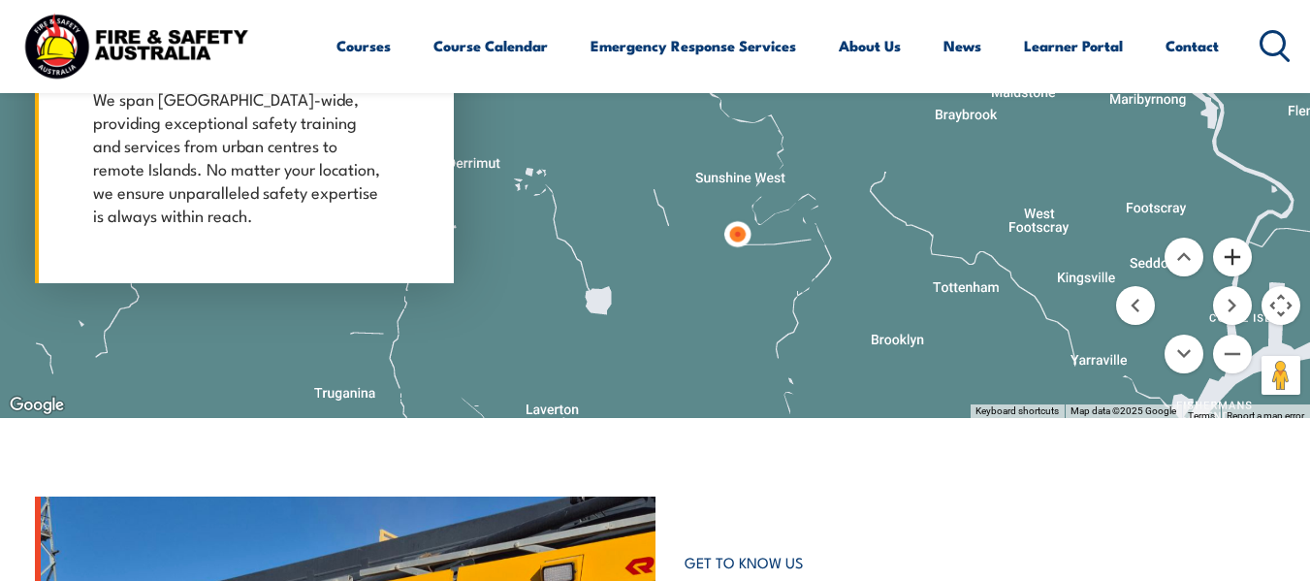
click at [1235, 255] on button "Zoom in" at bounding box center [1232, 257] width 39 height 39
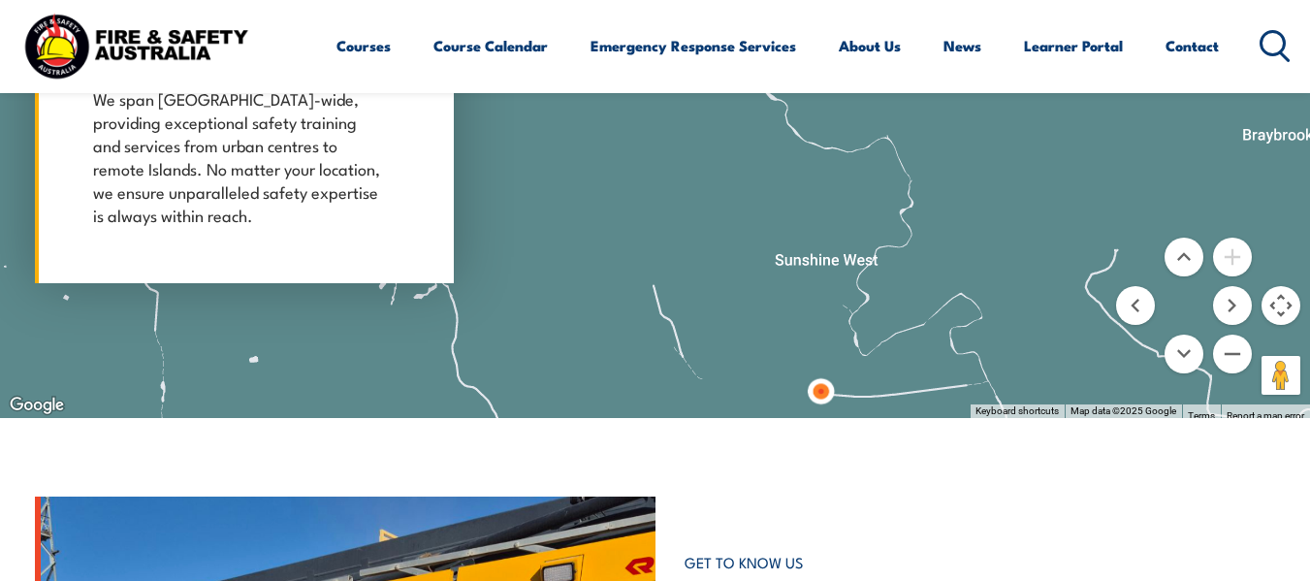
drag, startPoint x: 866, startPoint y: 311, endPoint x: 750, endPoint y: 223, distance: 146.0
click at [767, 228] on div at bounding box center [655, 95] width 1310 height 646
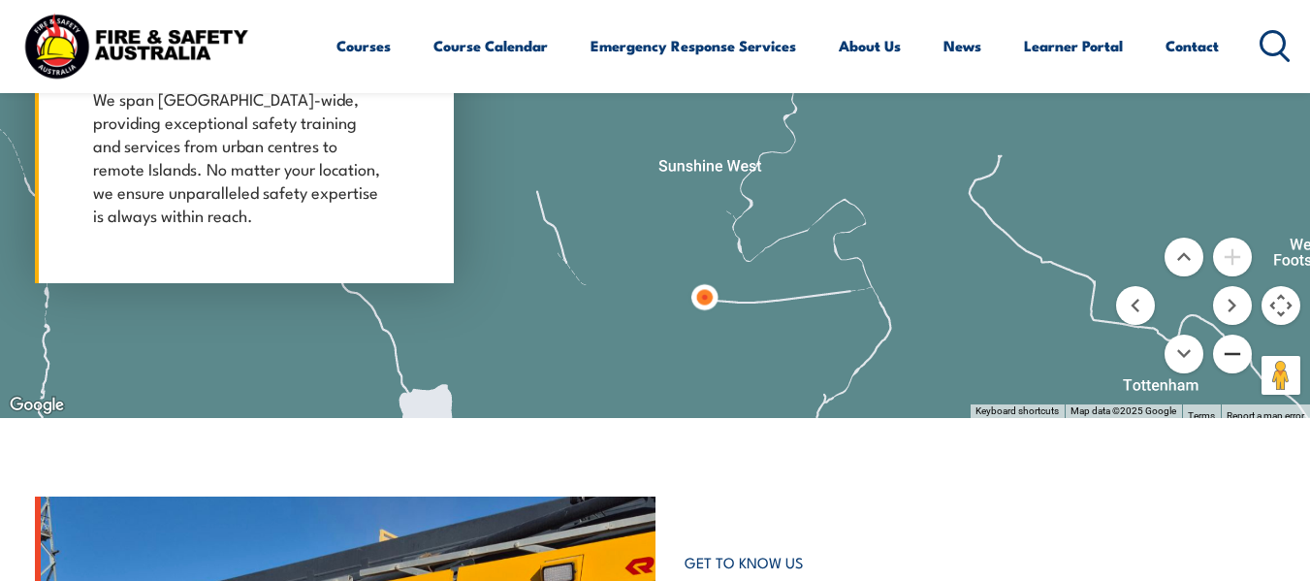
click at [1245, 352] on button "Zoom out" at bounding box center [1232, 354] width 39 height 39
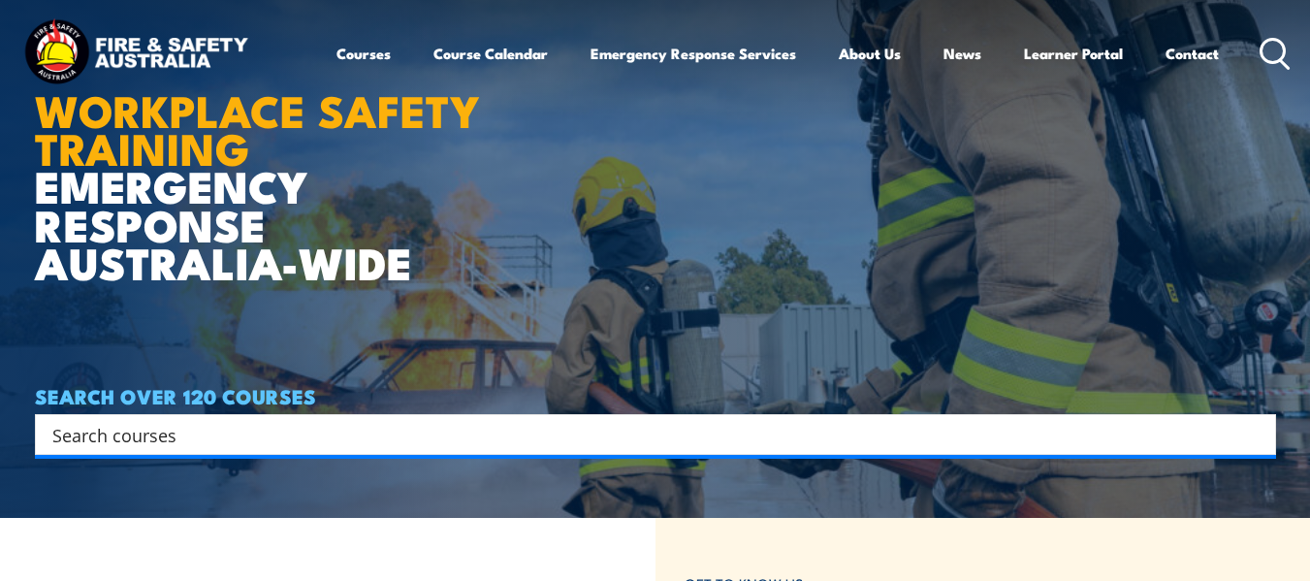
scroll to position [0, 0]
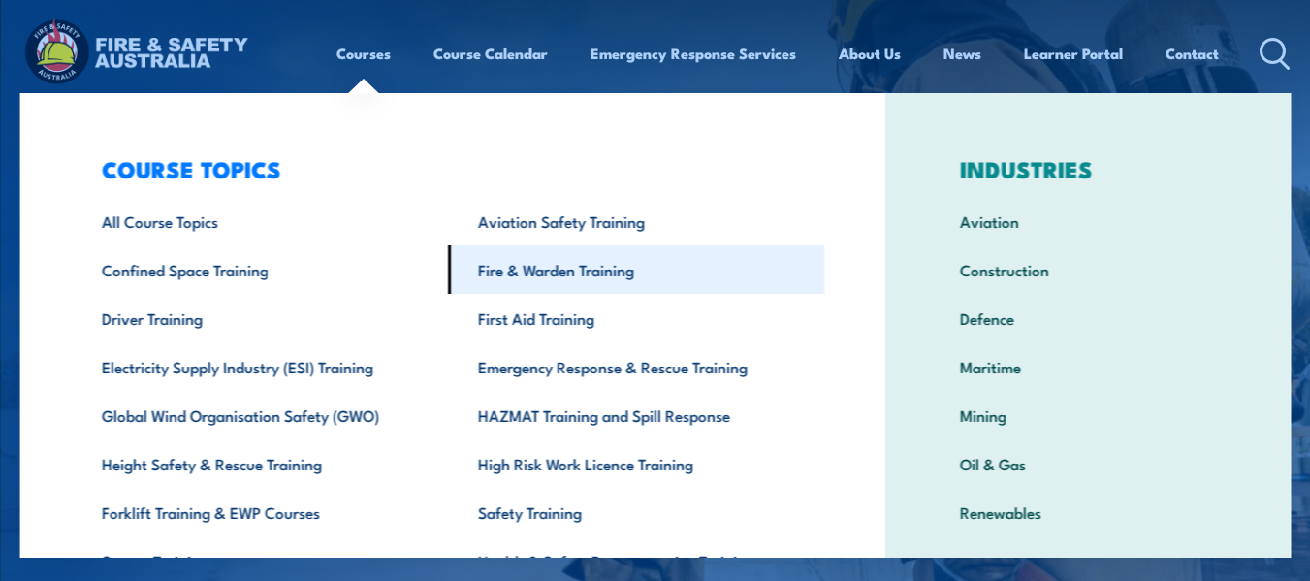
click at [510, 269] on link "Fire & Warden Training" at bounding box center [635, 269] width 376 height 48
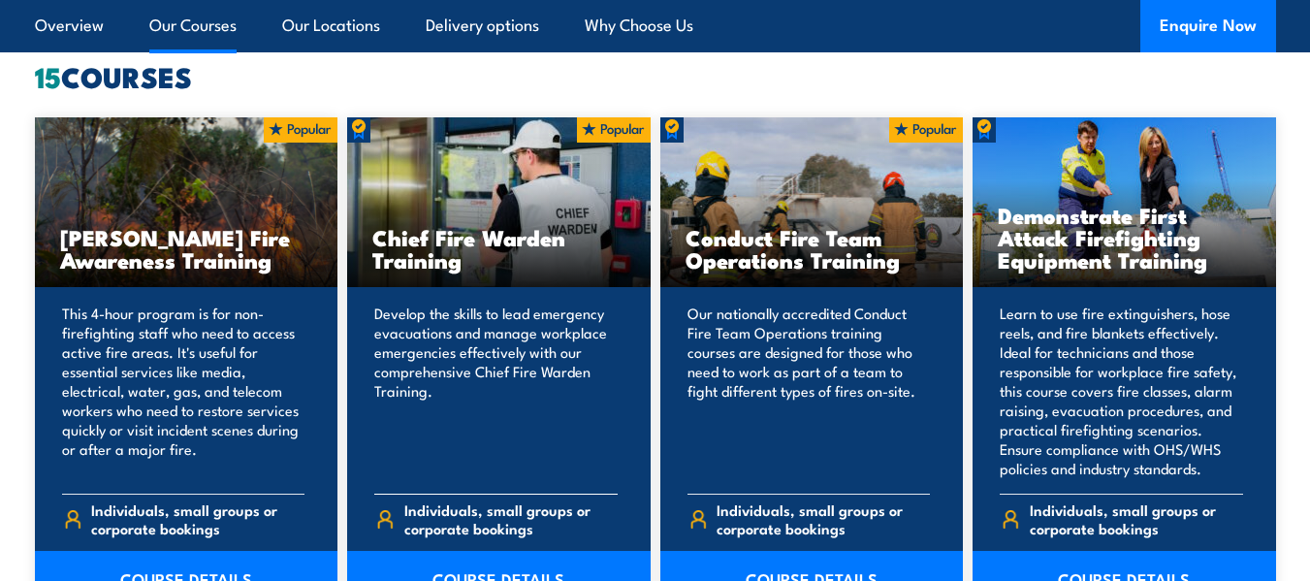
scroll to position [1565, 0]
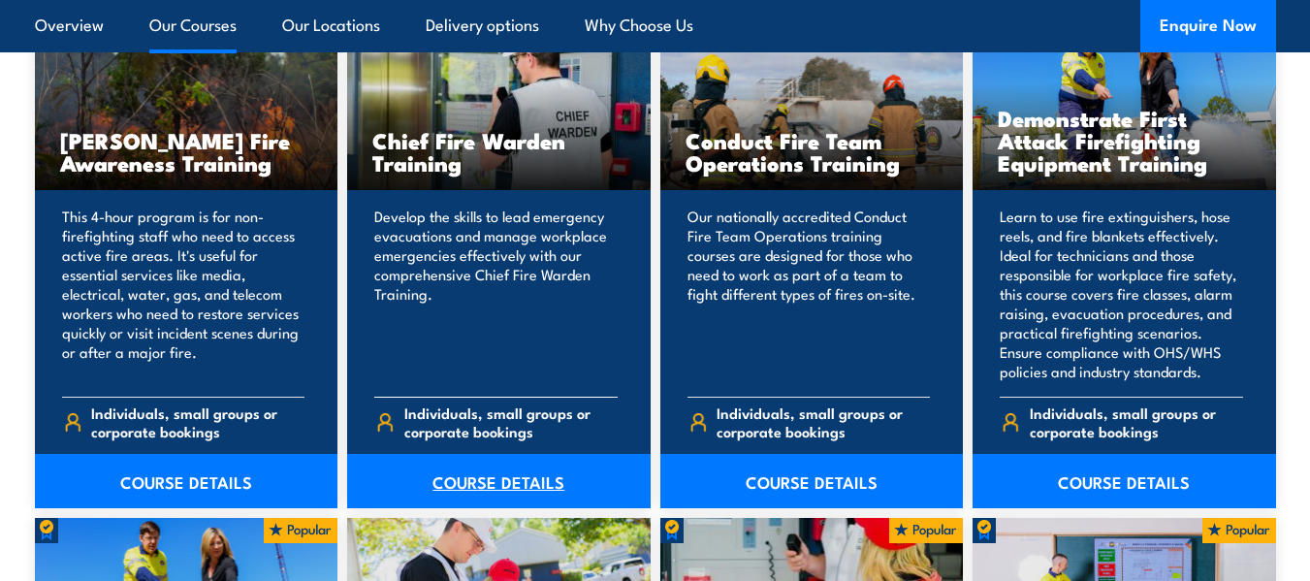
click at [490, 484] on link "COURSE DETAILS" at bounding box center [499, 481] width 304 height 54
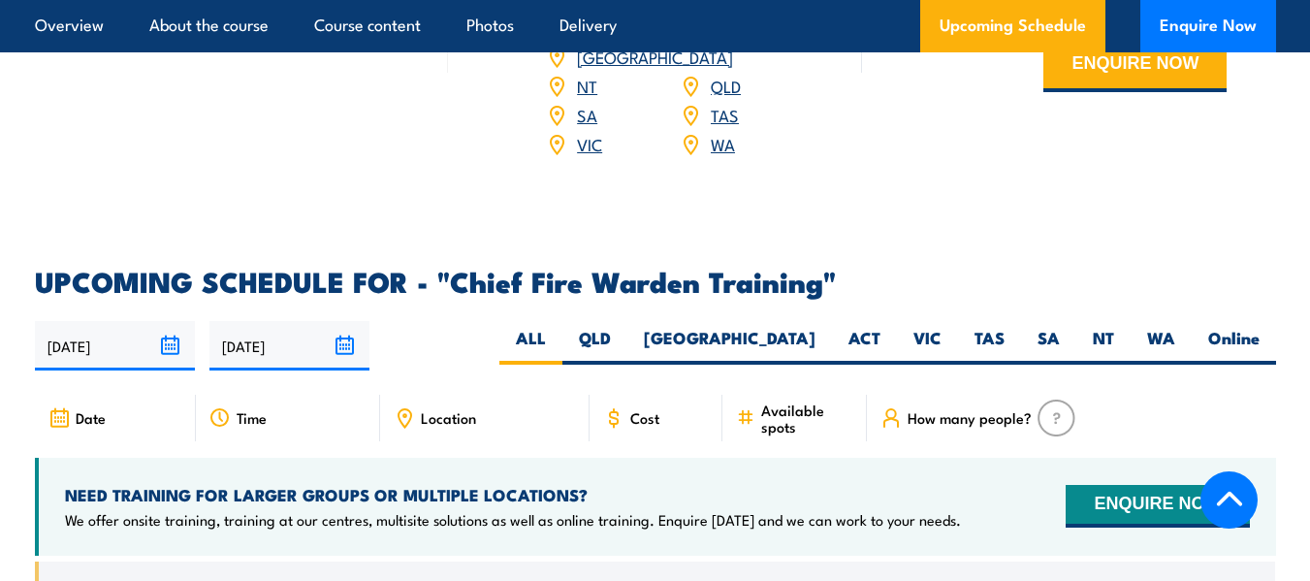
scroll to position [3143, 0]
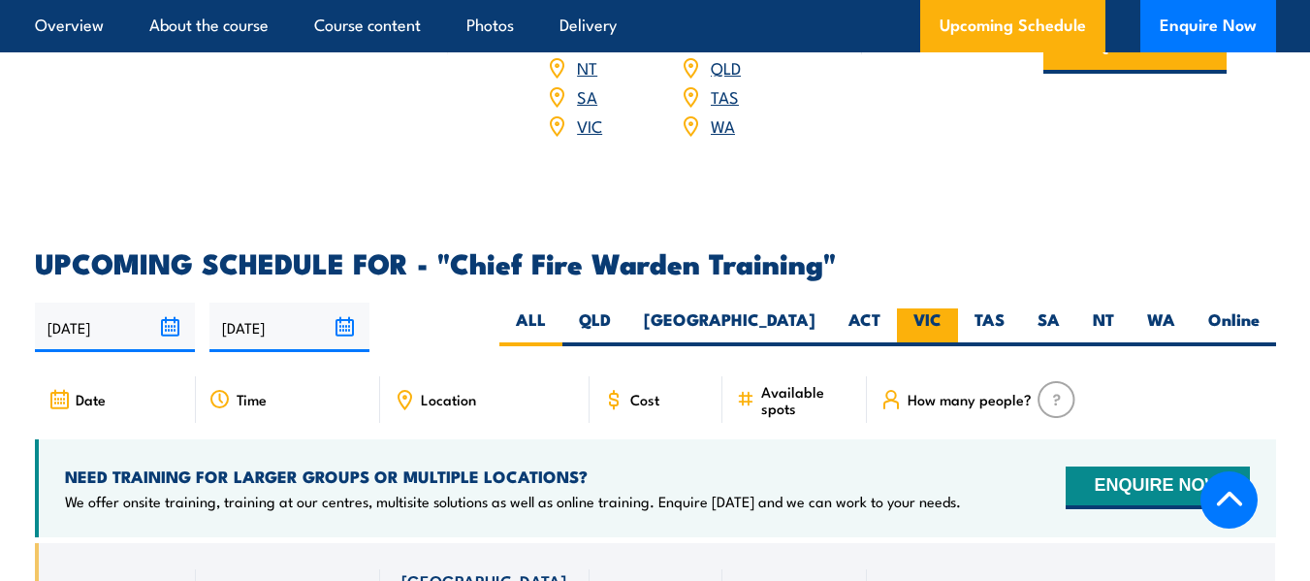
click at [917, 308] on label "VIC" at bounding box center [927, 327] width 61 height 38
click at [942, 308] on input "VIC" at bounding box center [948, 314] width 13 height 13
radio input "true"
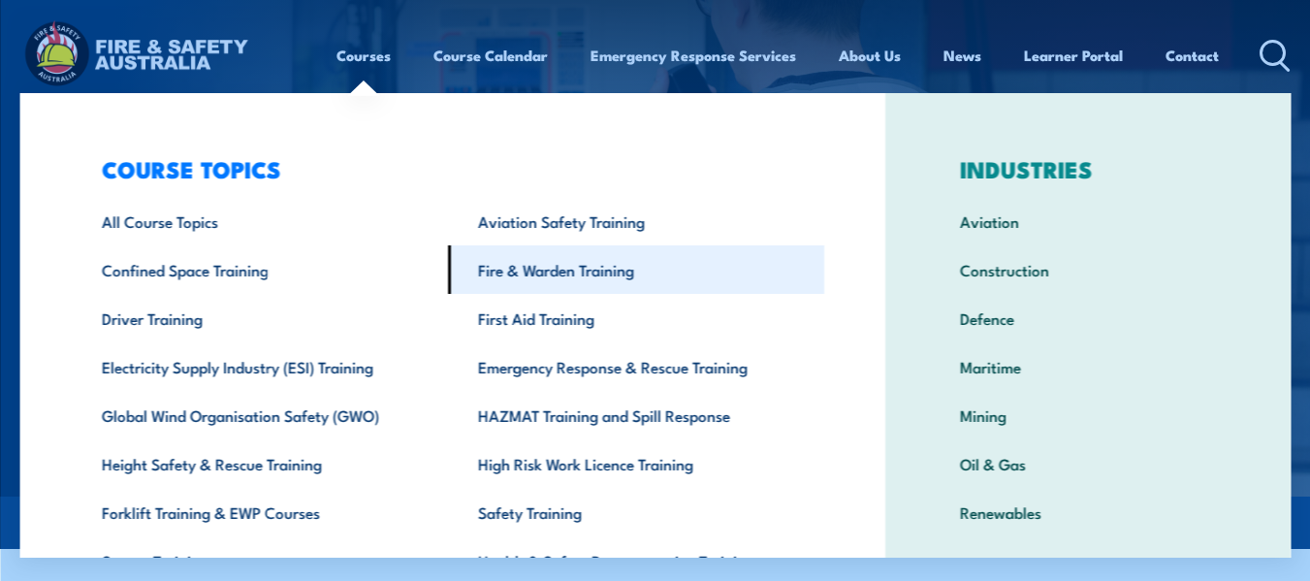
click at [582, 264] on link "Fire & Warden Training" at bounding box center [635, 269] width 376 height 48
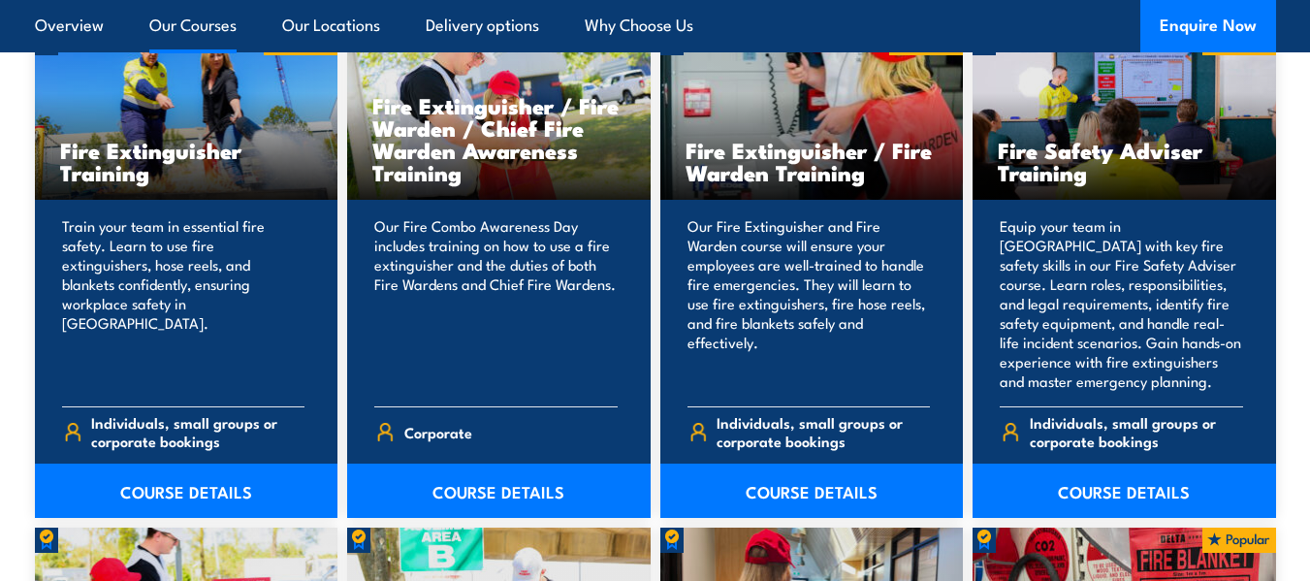
scroll to position [2032, 0]
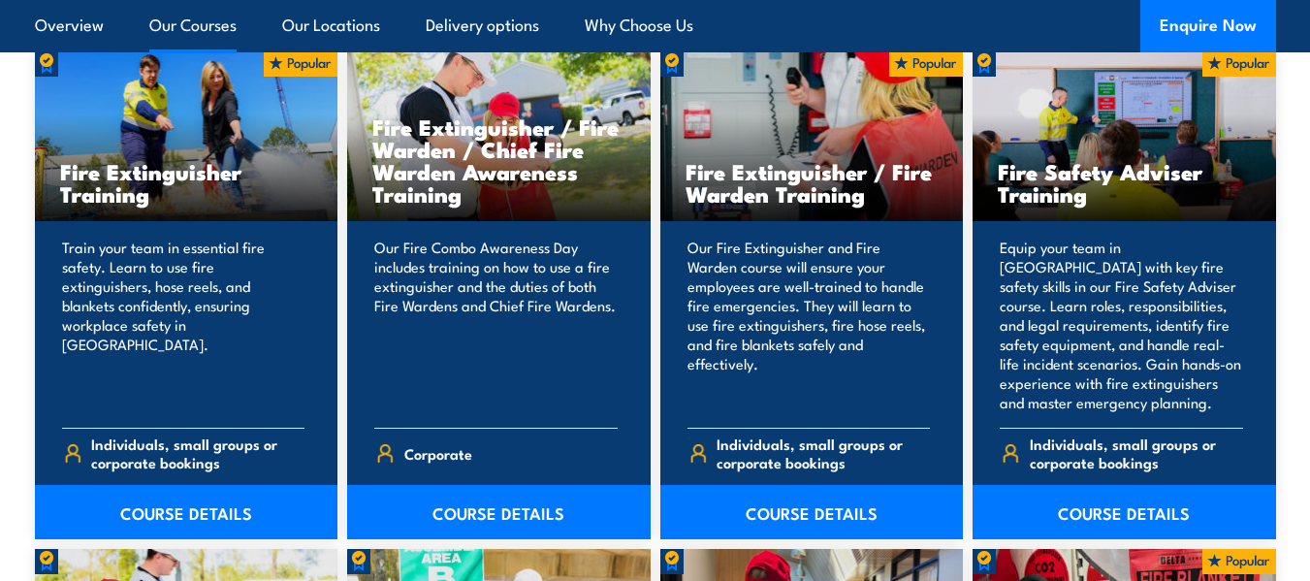
click at [511, 504] on link "COURSE DETAILS" at bounding box center [499, 512] width 304 height 54
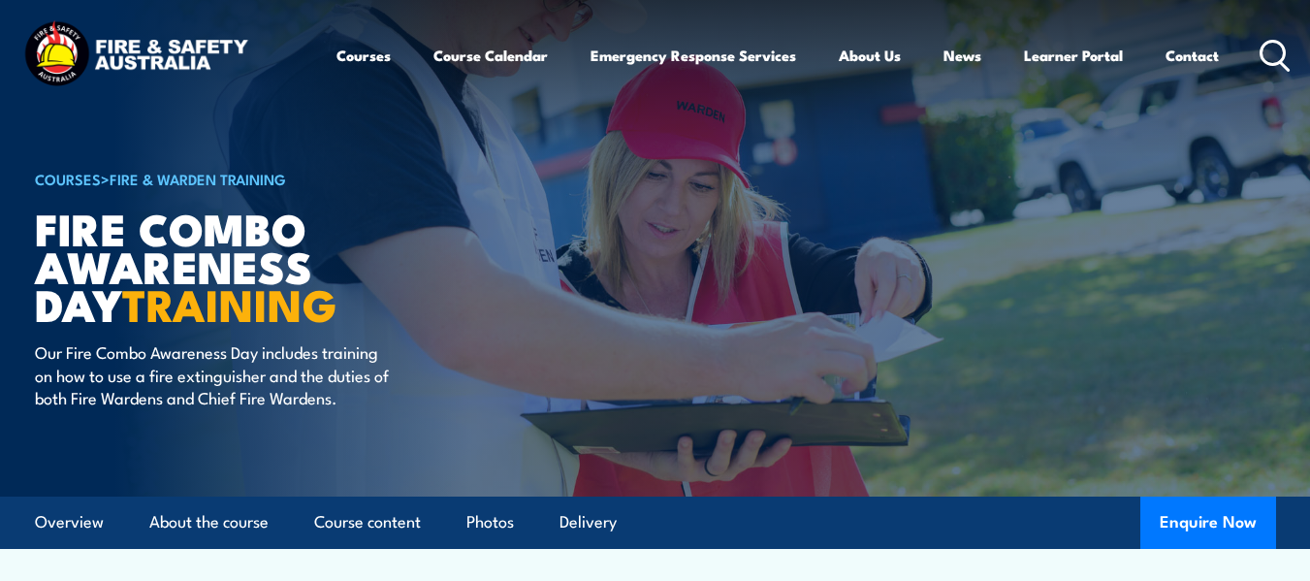
drag, startPoint x: 547, startPoint y: 1, endPoint x: 272, endPoint y: 88, distance: 288.9
click at [288, 104] on header "Courses Course Calendar Emergency Response Services Services Overview Emergency…" at bounding box center [655, 56] width 1310 height 112
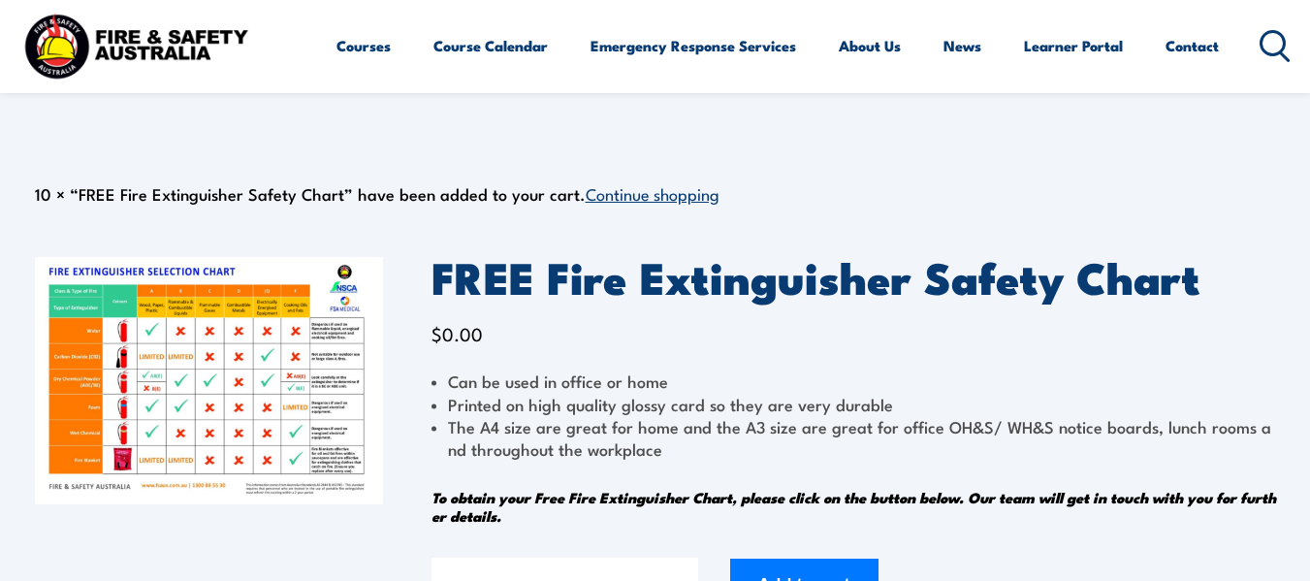
click at [238, 382] on img at bounding box center [209, 380] width 348 height 247
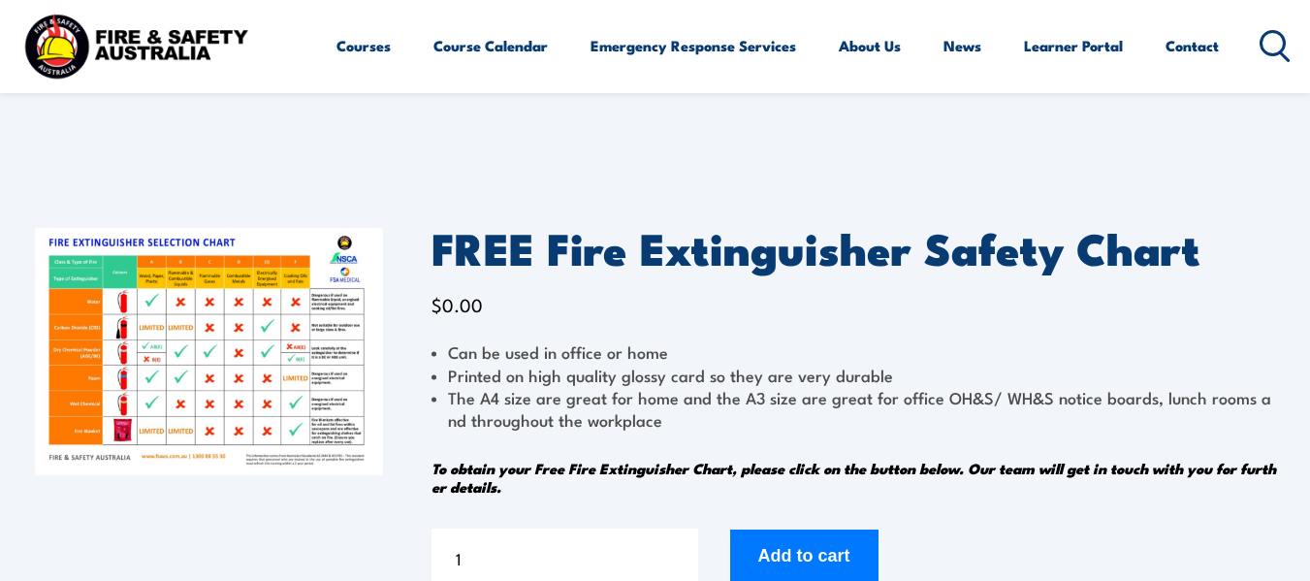
click at [205, 369] on img at bounding box center [209, 351] width 348 height 247
